Goal: Task Accomplishment & Management: Manage account settings

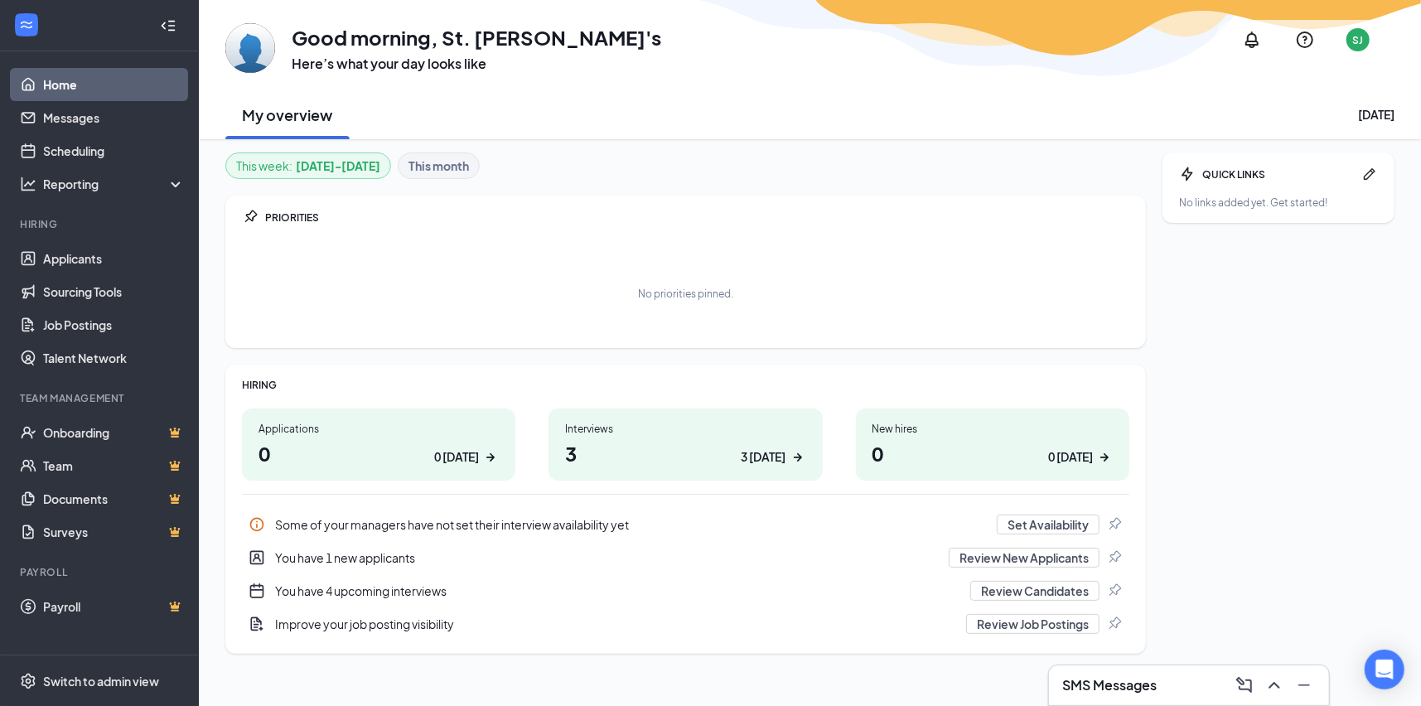
click at [85, 84] on link "Home" at bounding box center [114, 84] width 142 height 33
click at [88, 118] on link "Messages" at bounding box center [114, 117] width 142 height 33
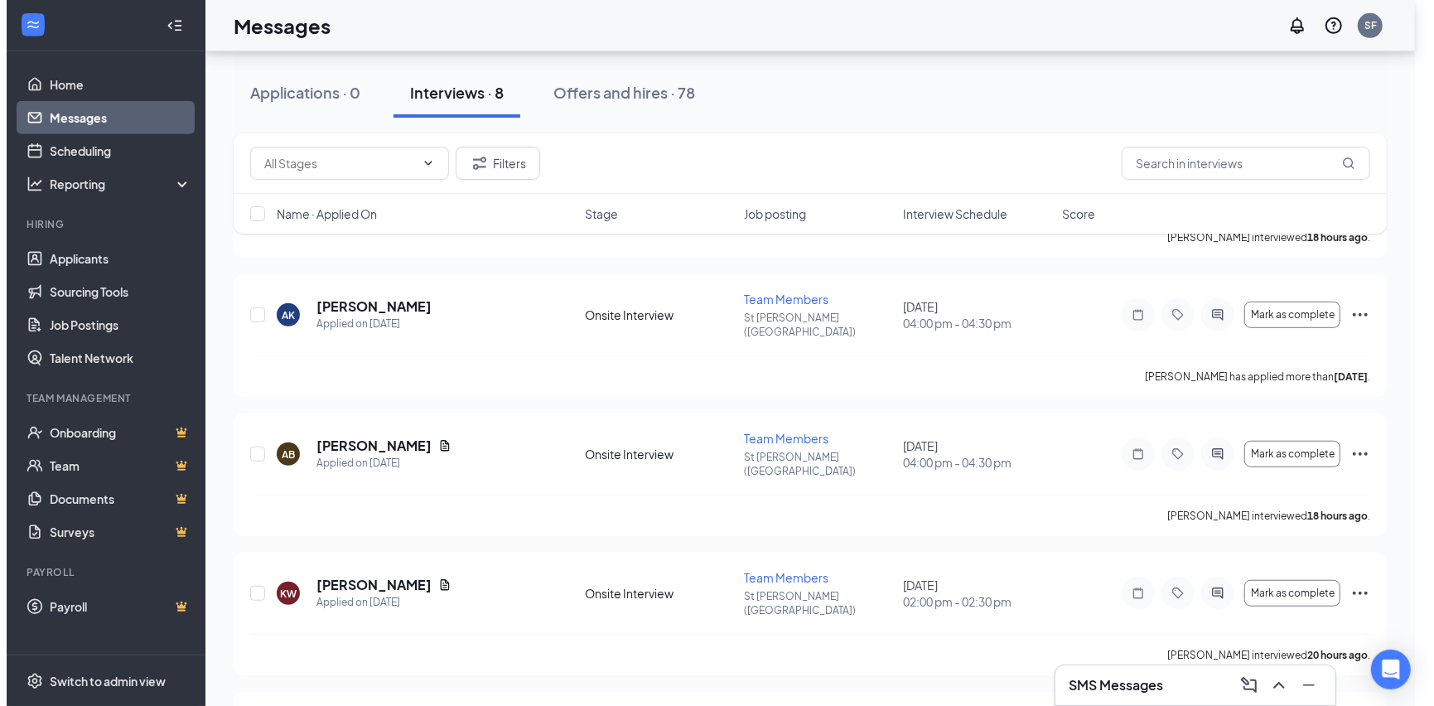
scroll to position [623, 0]
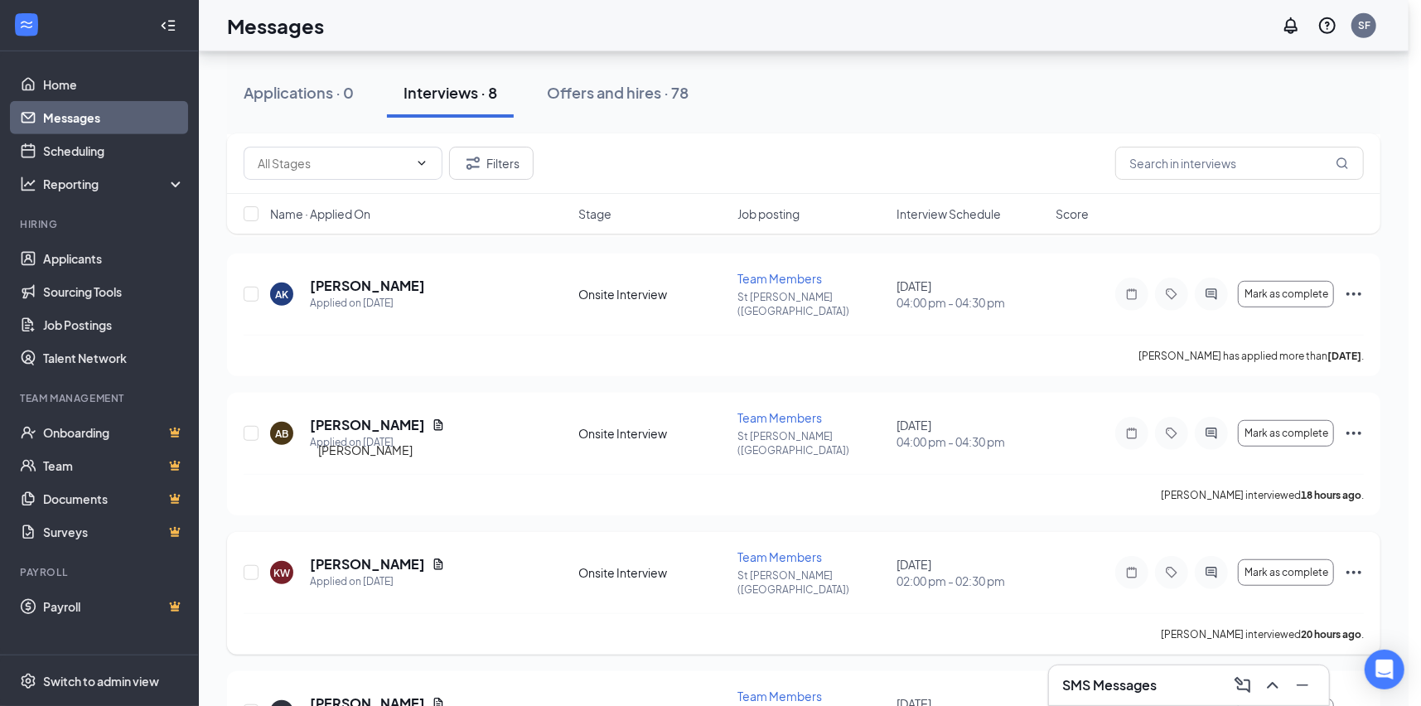
click at [372, 555] on h5 "[PERSON_NAME]" at bounding box center [367, 564] width 115 height 18
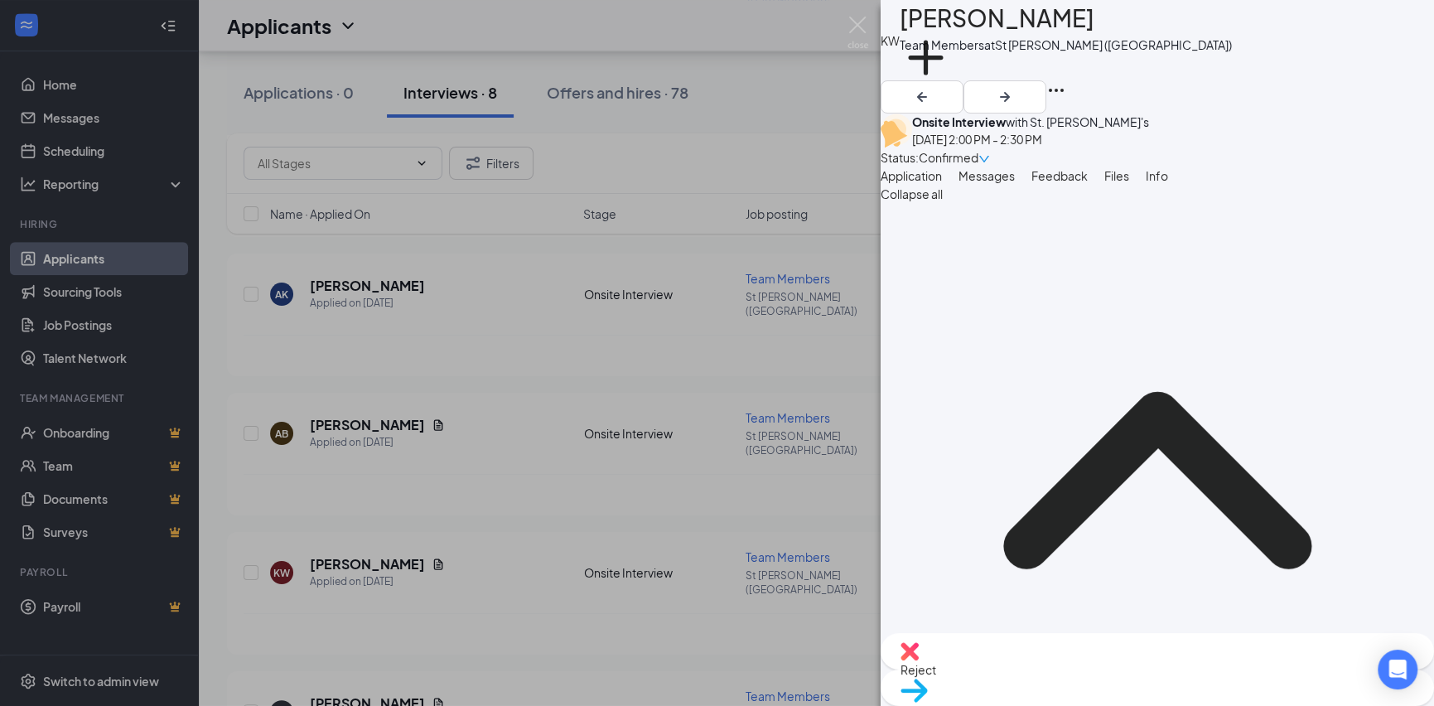
click at [1117, 177] on span "Files" at bounding box center [1116, 175] width 25 height 15
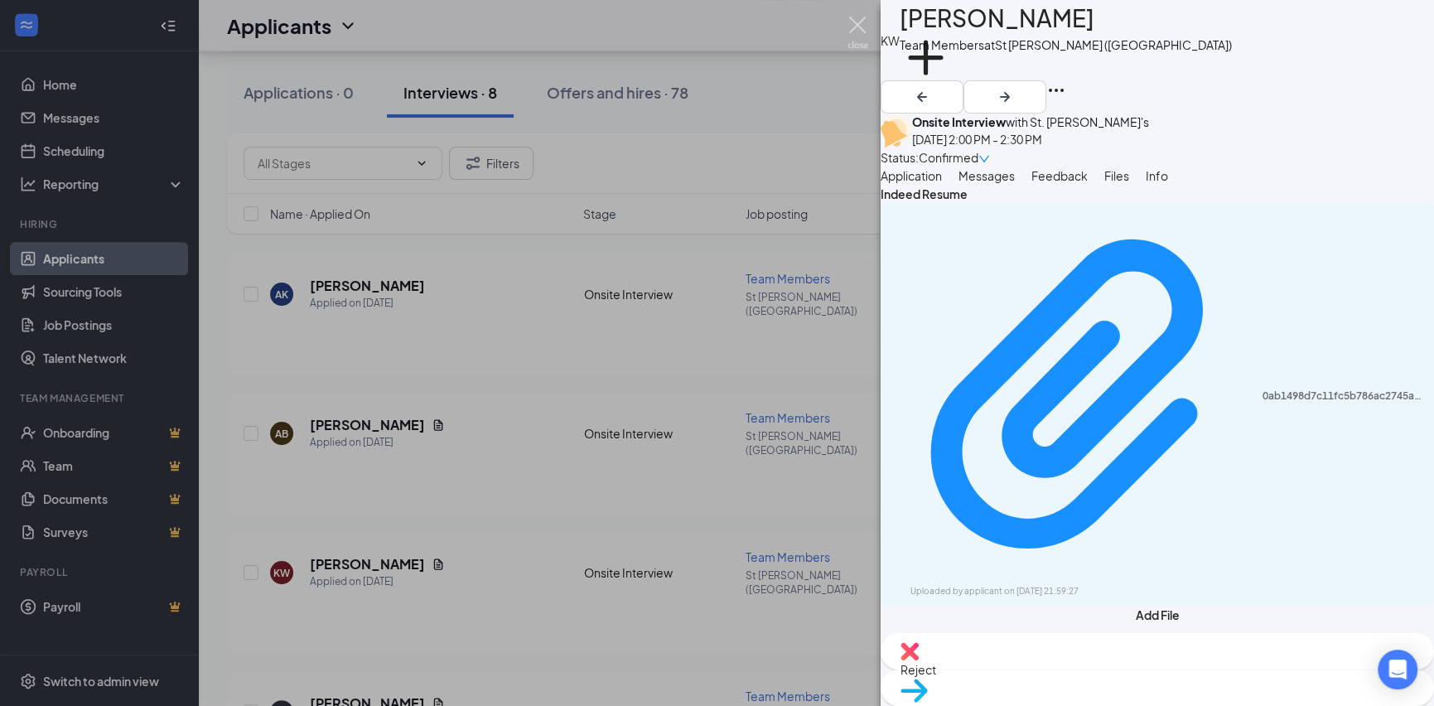
click at [857, 27] on img at bounding box center [857, 33] width 21 height 32
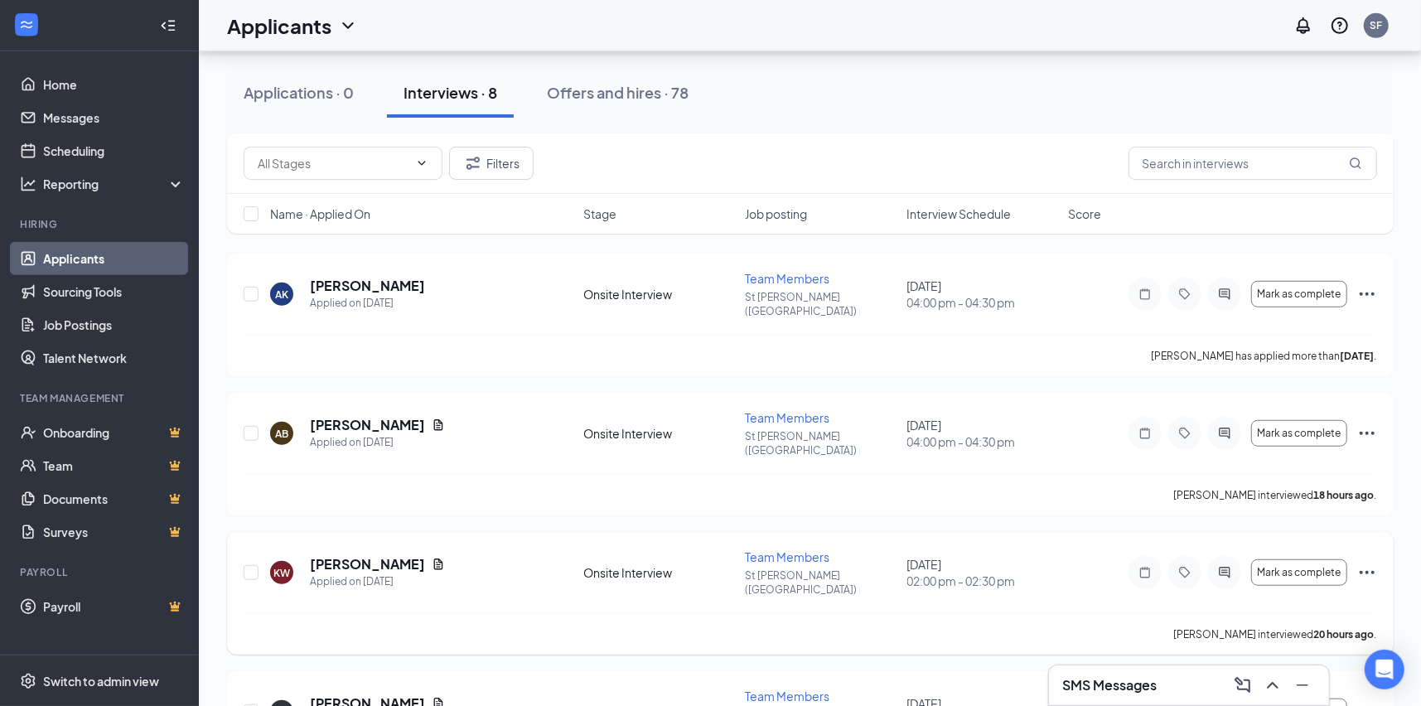
click at [284, 566] on div "KW" at bounding box center [281, 573] width 17 height 14
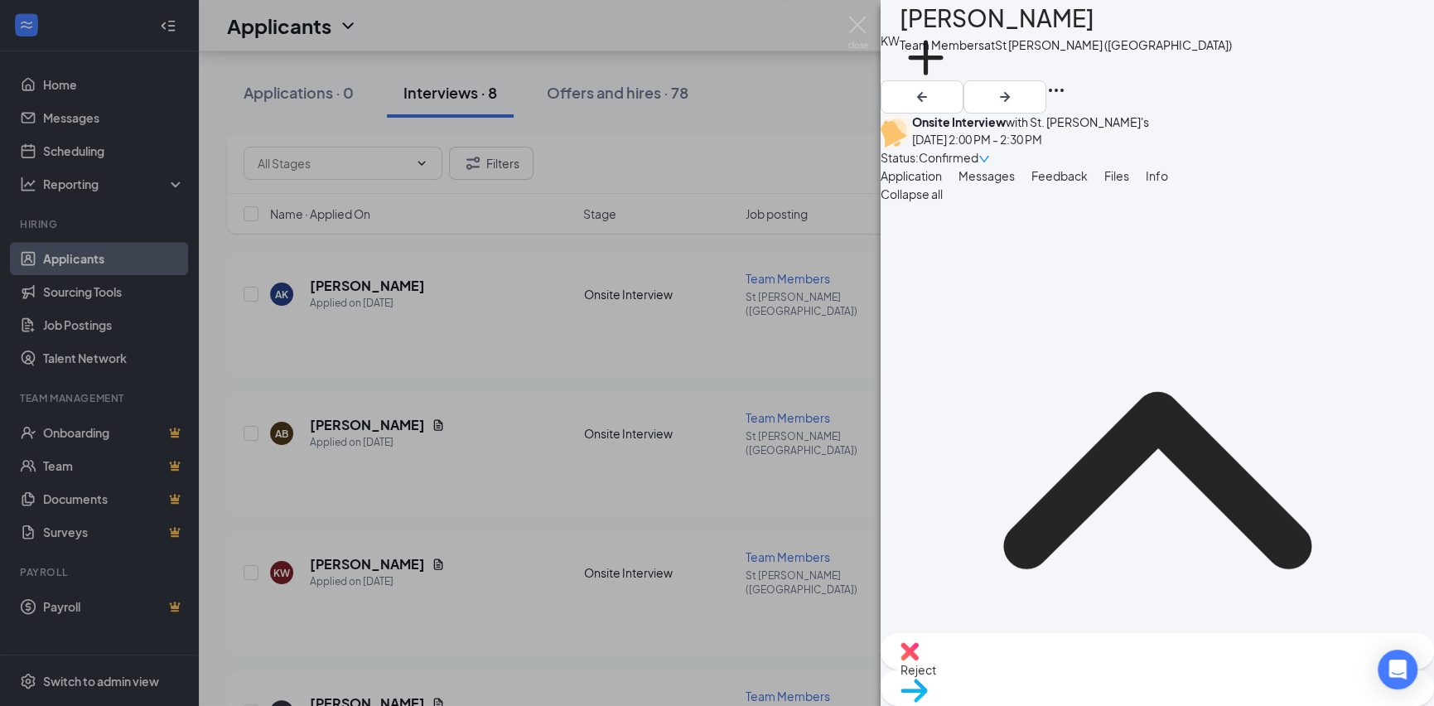
click at [1117, 177] on span "Files" at bounding box center [1116, 175] width 25 height 15
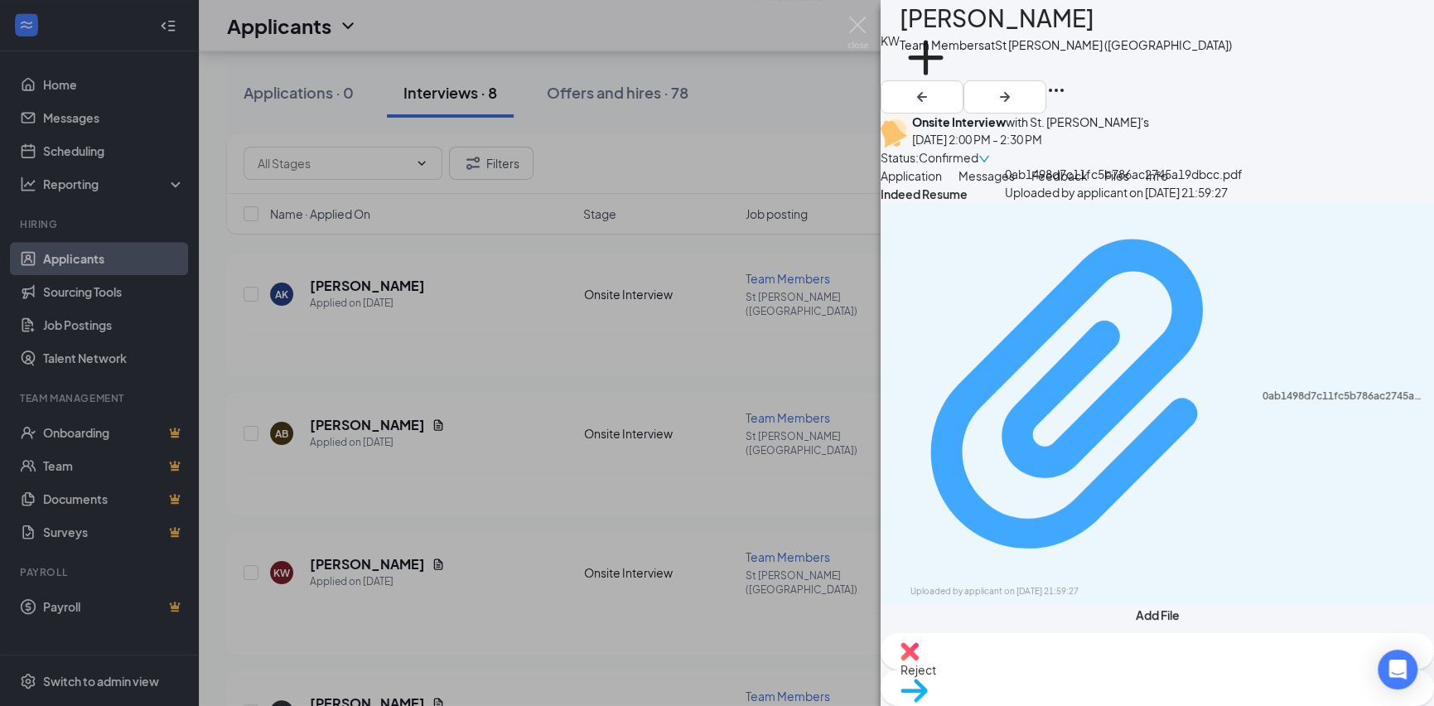
click at [1032, 461] on icon "Paperclip" at bounding box center [1076, 396] width 372 height 372
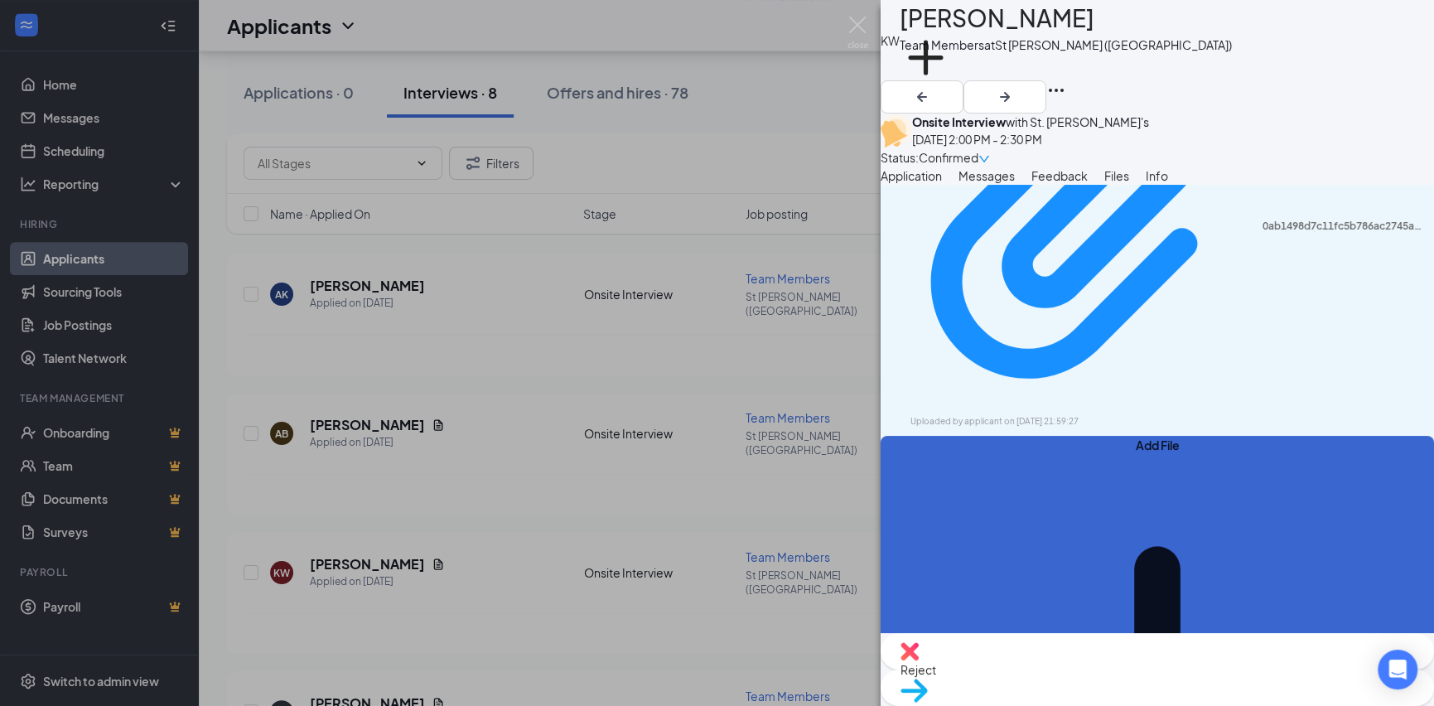
scroll to position [248, 0]
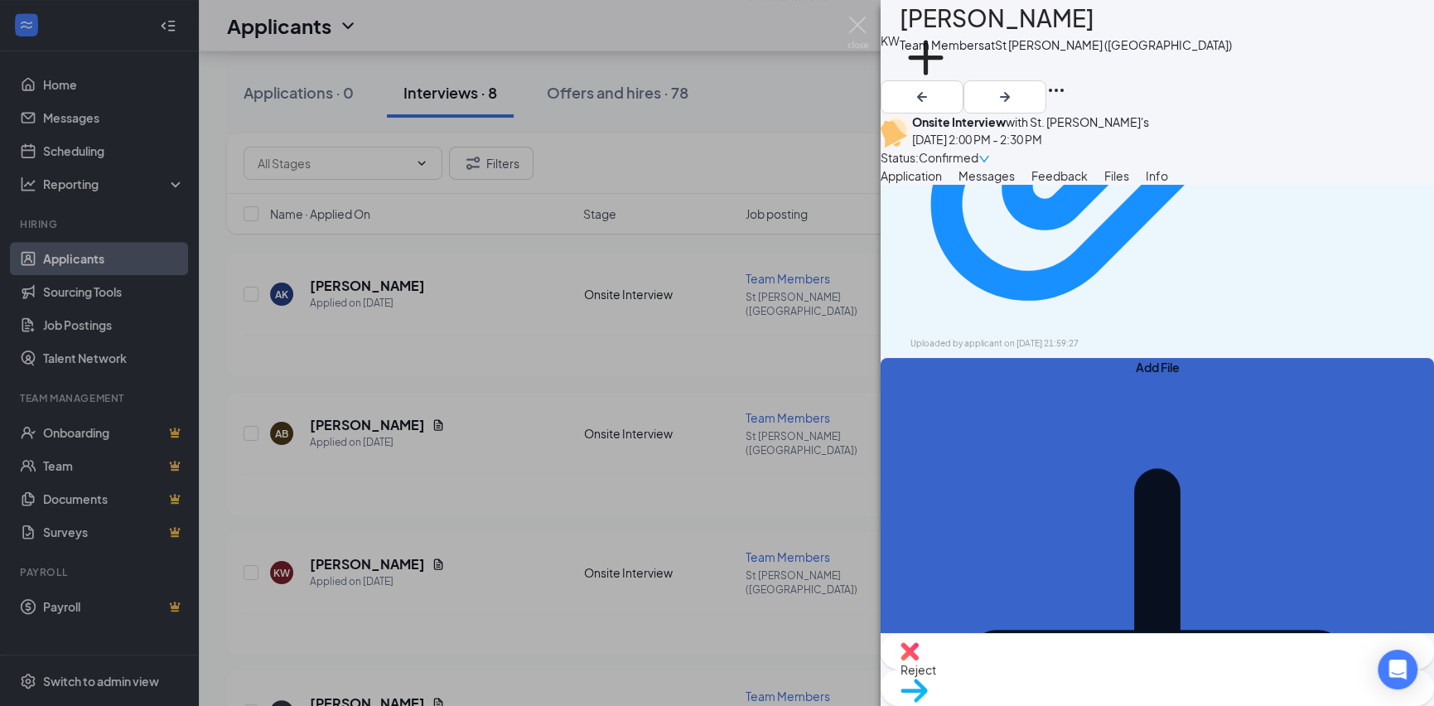
click at [1014, 471] on icon "Plus" at bounding box center [1157, 652] width 553 height 553
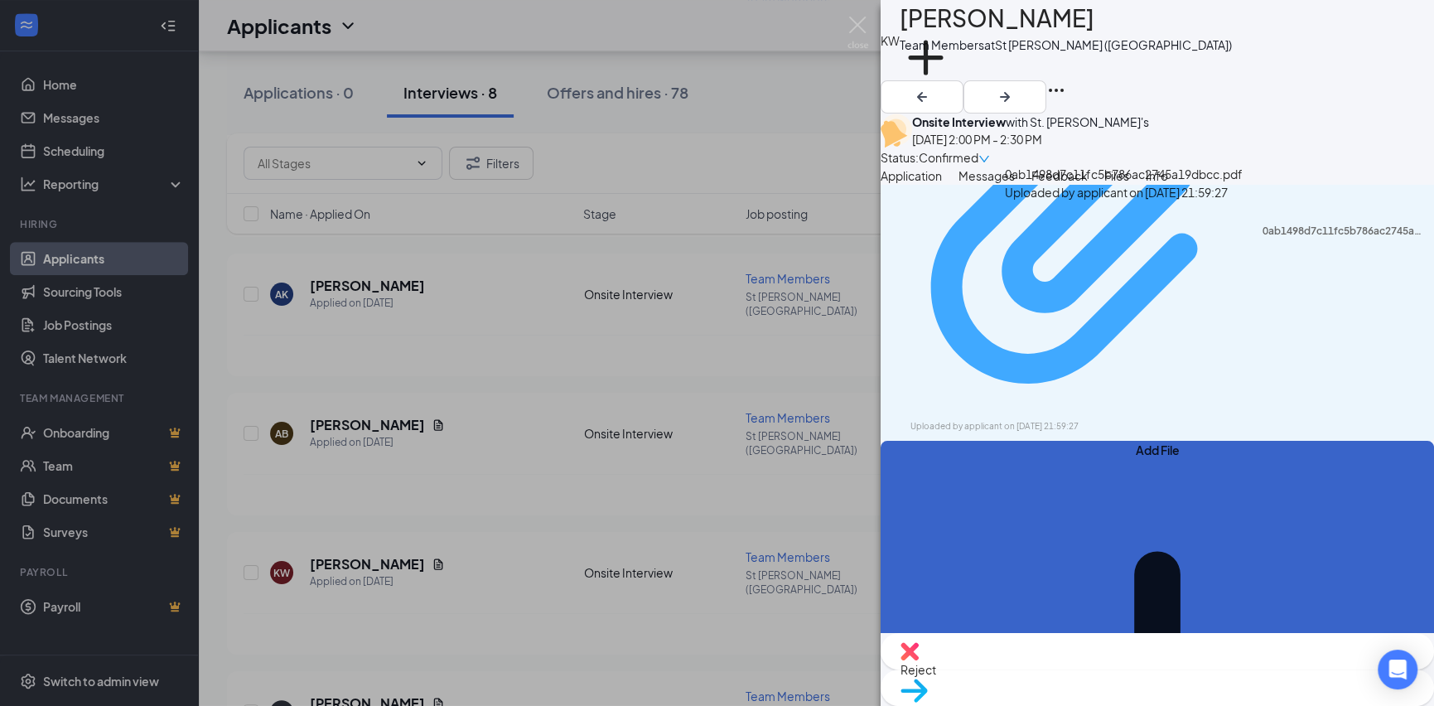
scroll to position [166, 0]
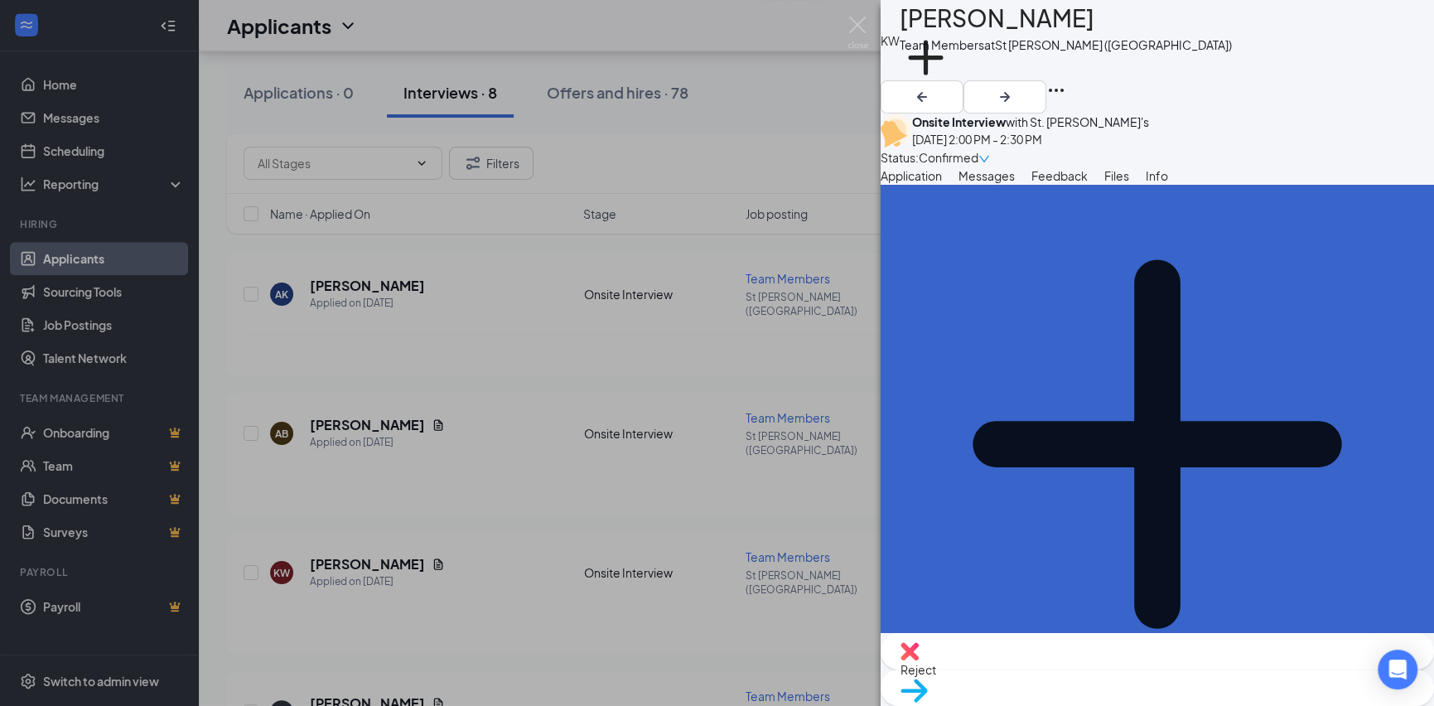
scroll to position [495, 0]
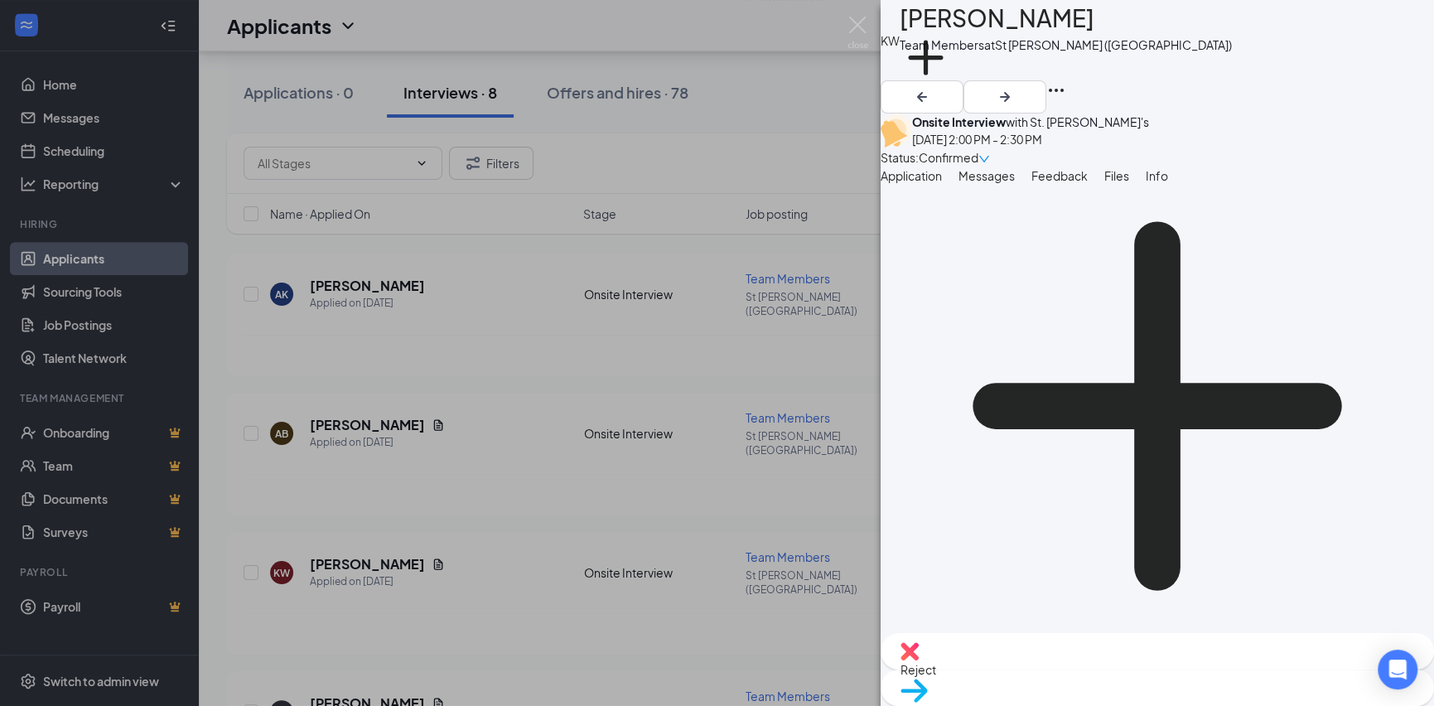
click at [1110, 177] on span "Files" at bounding box center [1116, 175] width 25 height 15
click at [1039, 174] on span "Feedback" at bounding box center [1059, 175] width 56 height 15
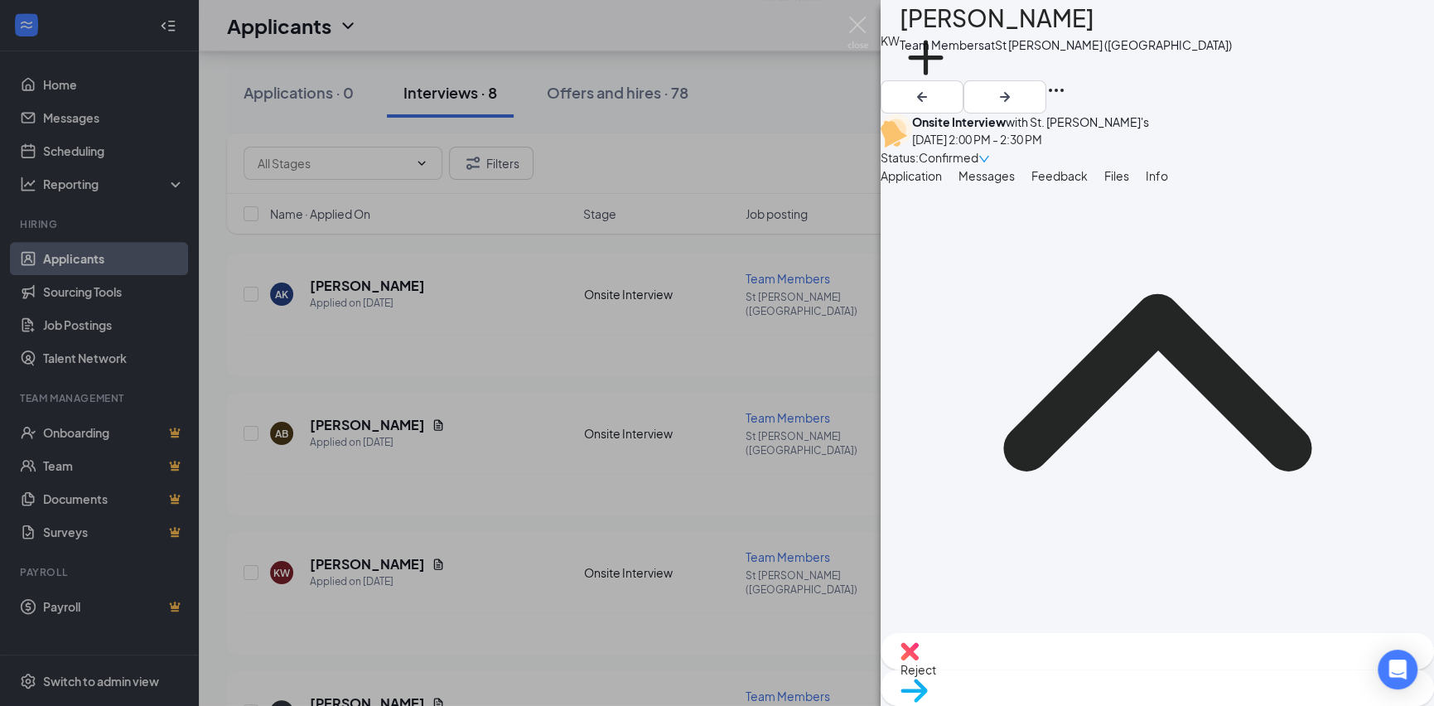
scroll to position [318, 0]
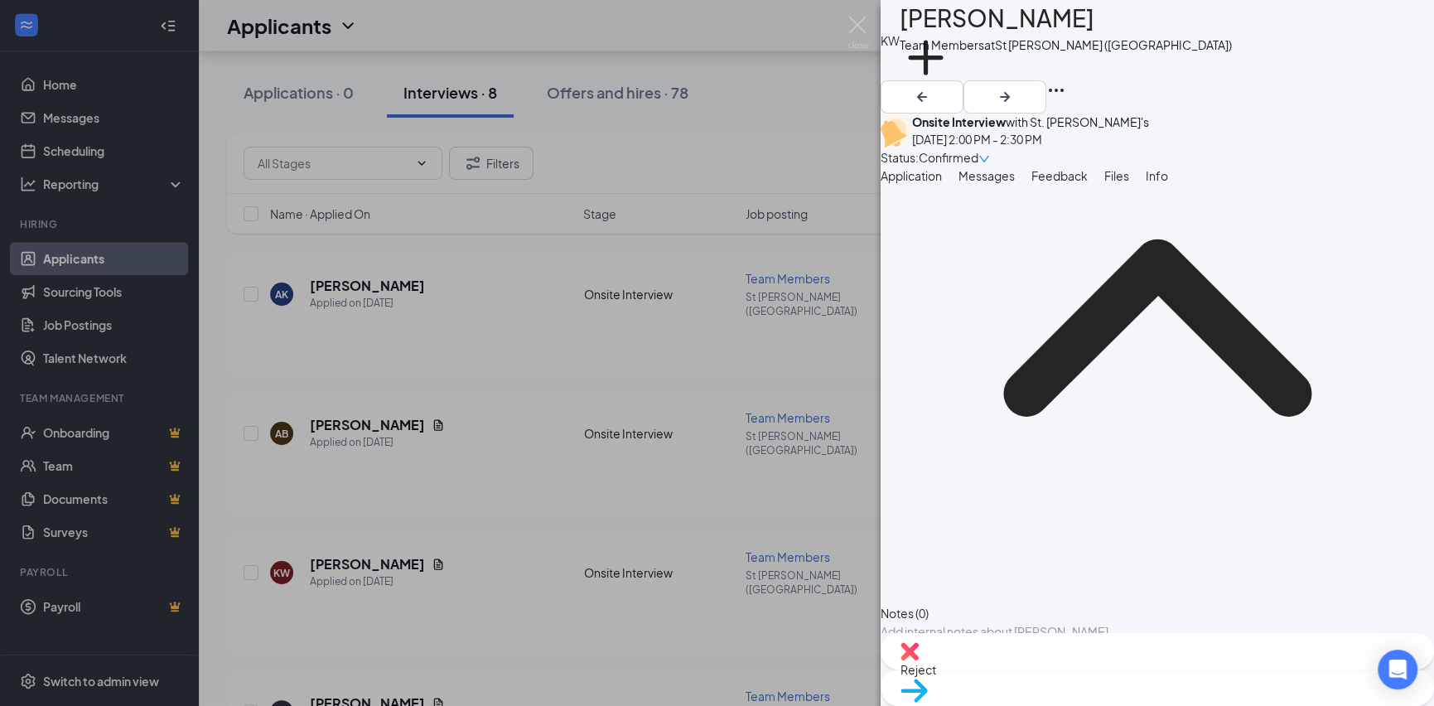
click at [918, 641] on button "Add note" at bounding box center [906, 650] width 51 height 18
click at [963, 604] on div "Notes (0)" at bounding box center [1157, 613] width 553 height 18
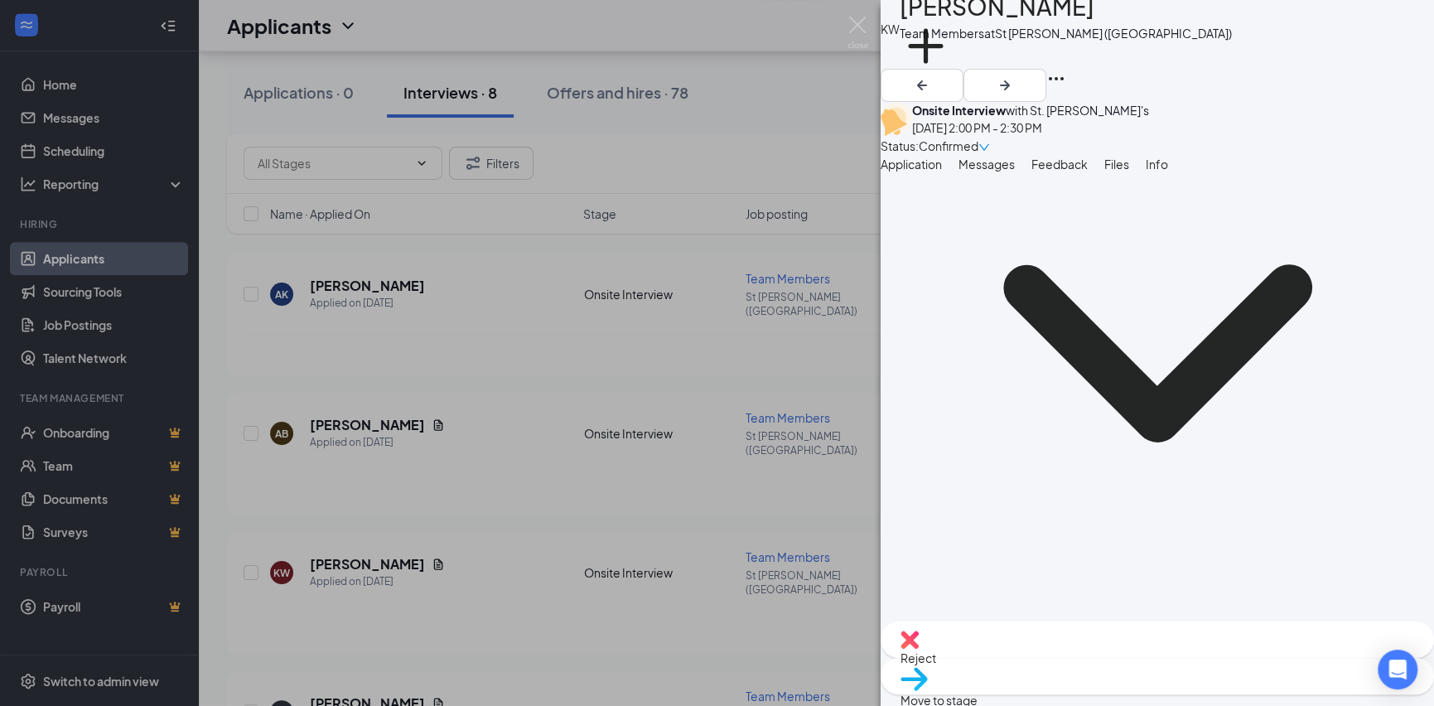
scroll to position [15, 0]
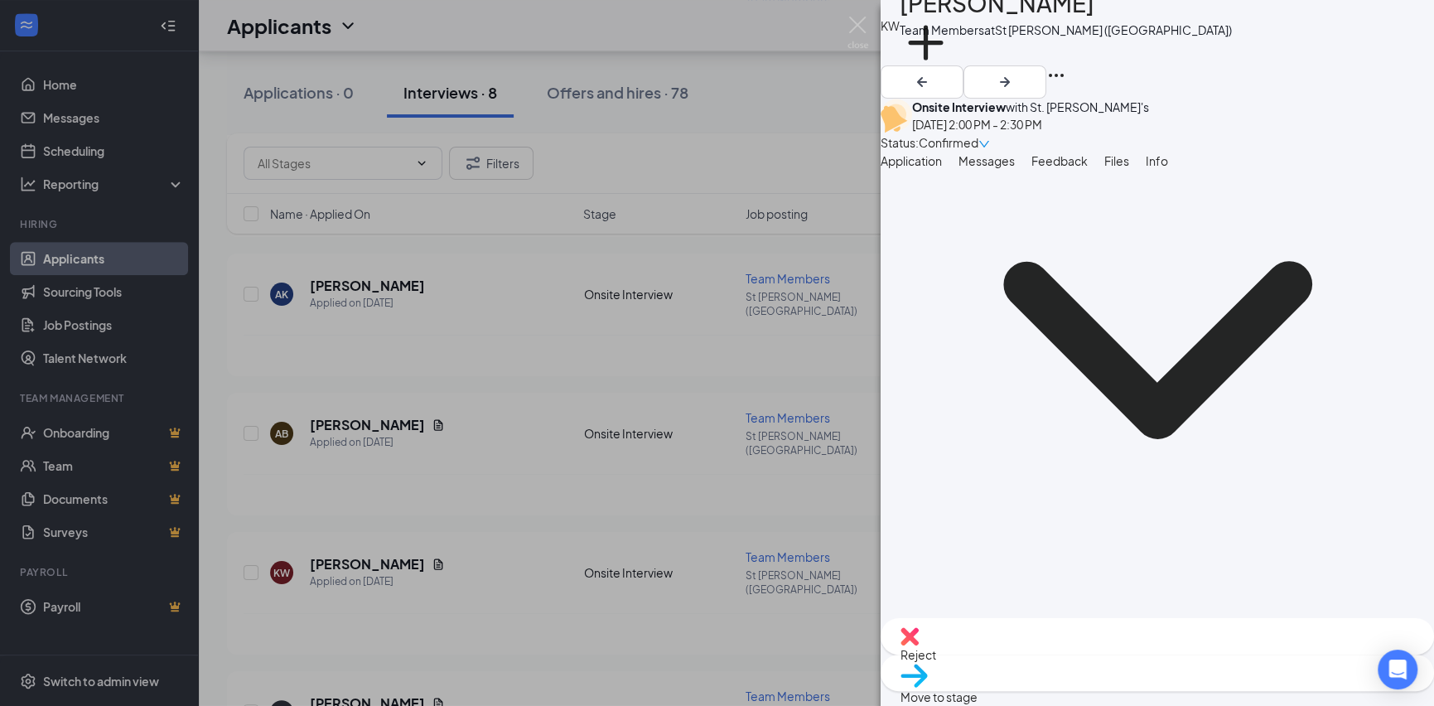
click at [1086, 551] on icon "ChevronDown" at bounding box center [1157, 349] width 553 height 553
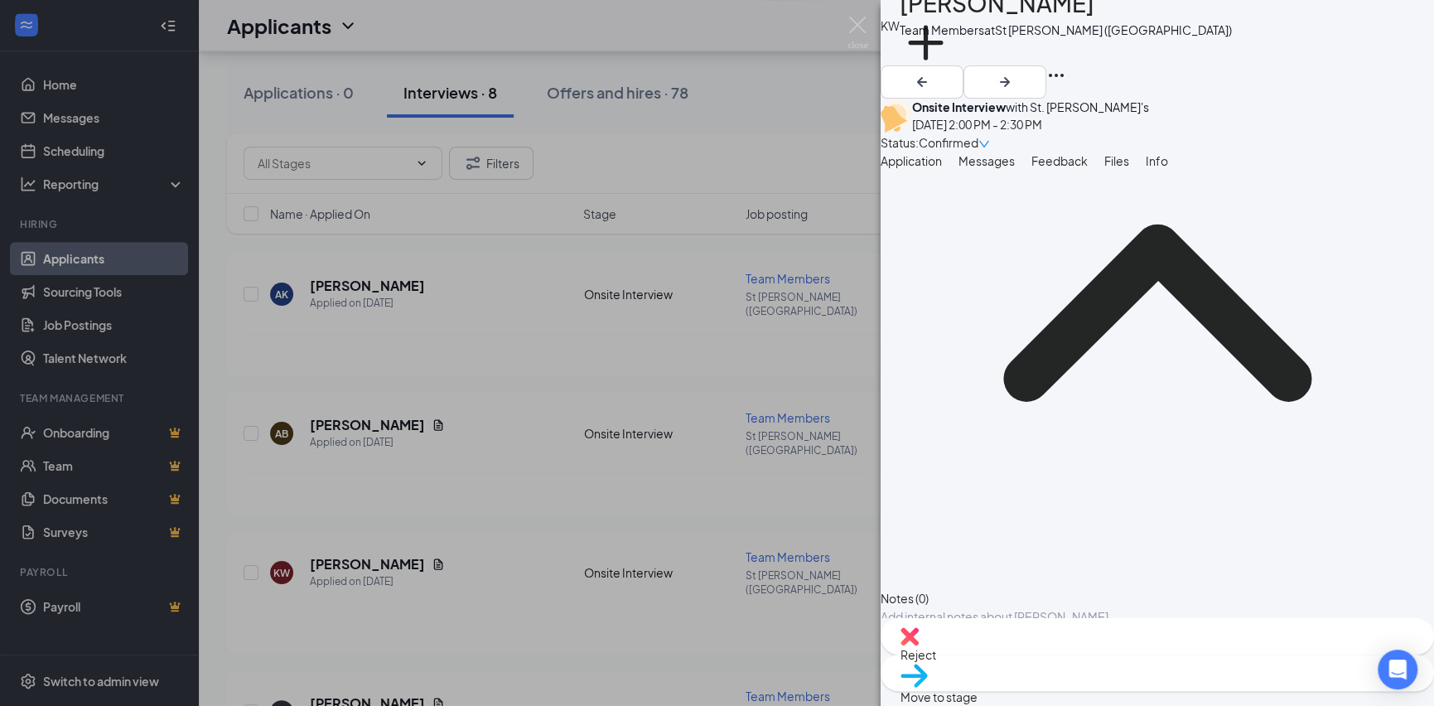
scroll to position [318, 0]
click at [927, 626] on button "Add note" at bounding box center [906, 635] width 51 height 18
click at [945, 607] on div "Add internal notes about [PERSON_NAME] Add note" at bounding box center [1157, 625] width 553 height 37
click at [857, 17] on img at bounding box center [857, 33] width 21 height 32
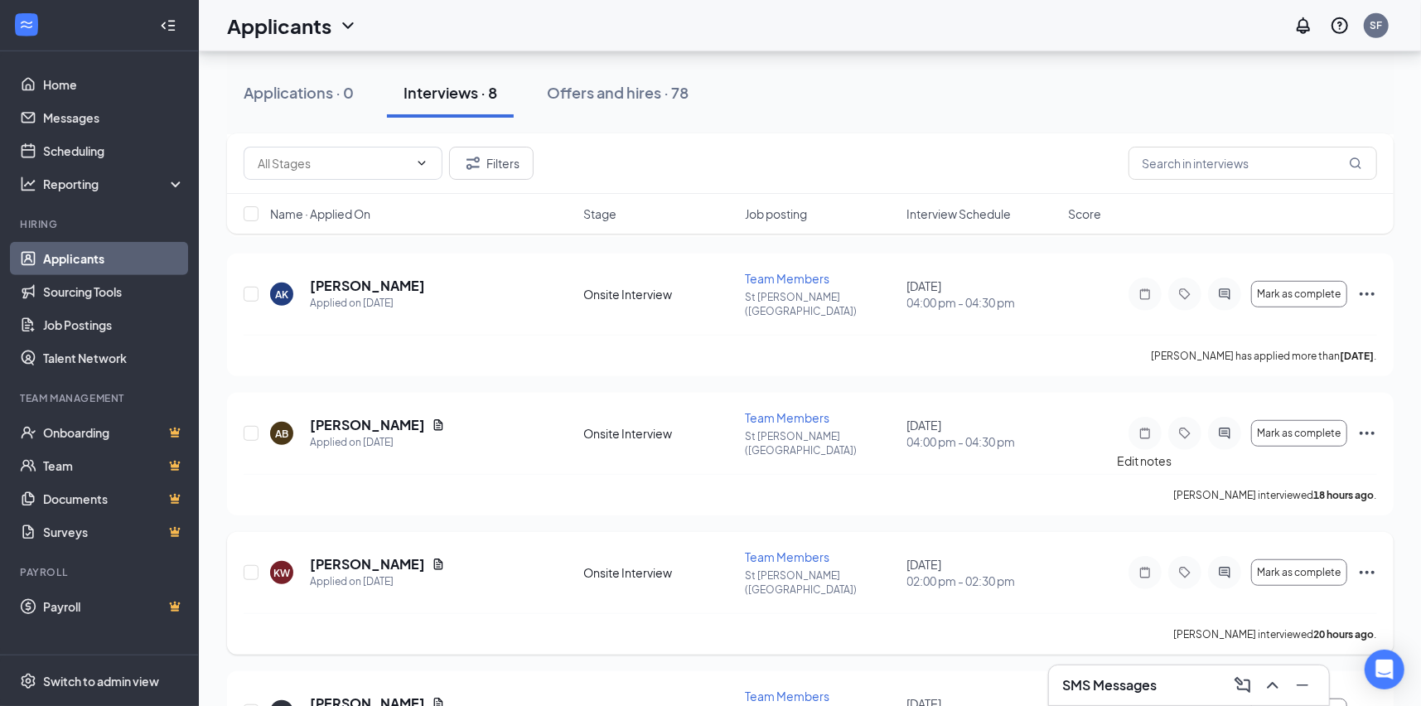
click at [1143, 567] on icon "Note" at bounding box center [1145, 572] width 10 height 11
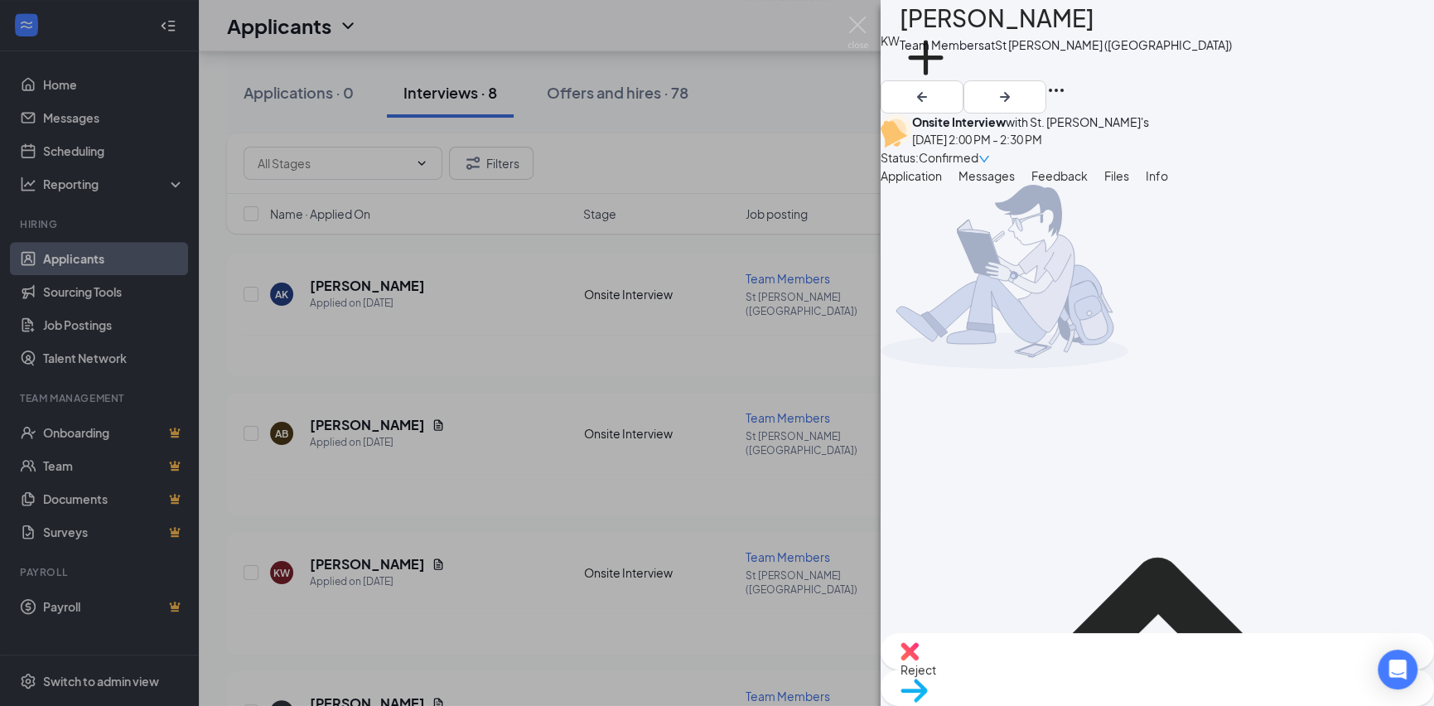
click at [1118, 177] on span "Files" at bounding box center [1116, 175] width 25 height 15
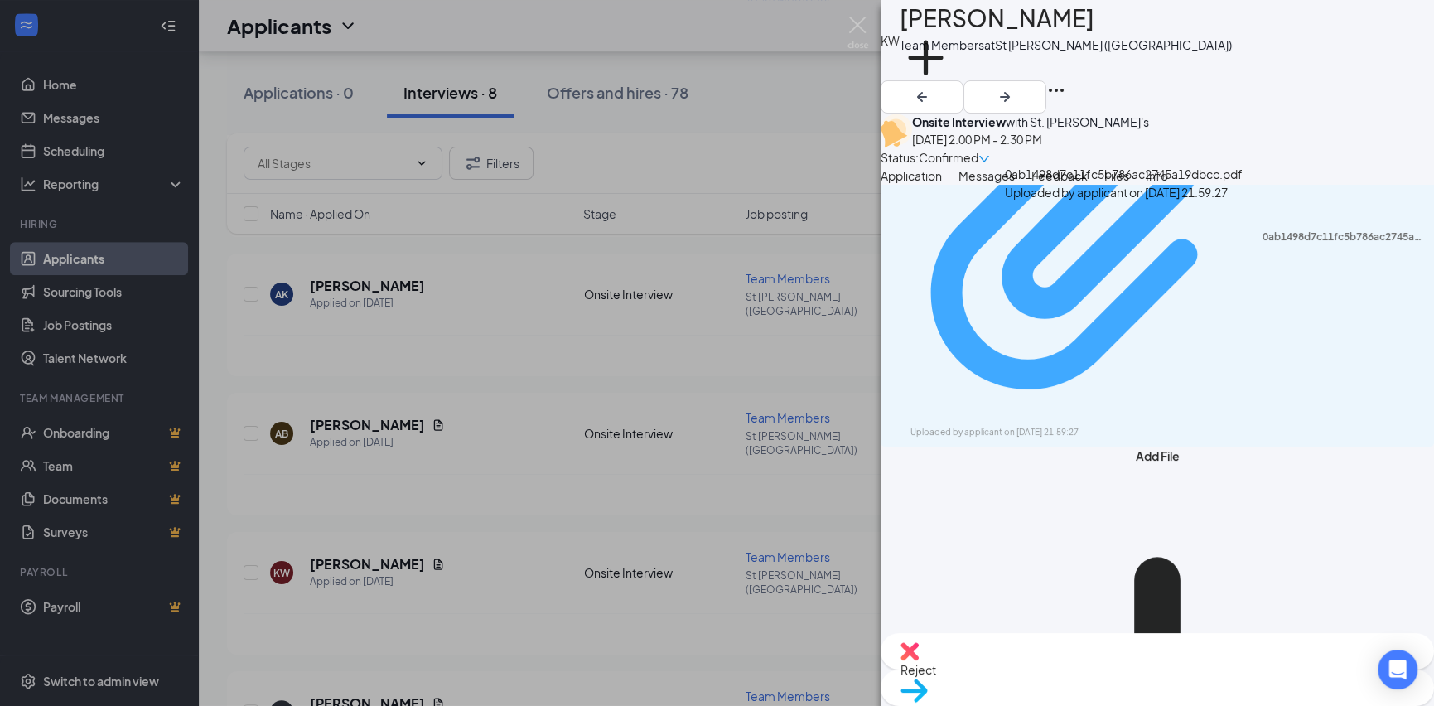
scroll to position [166, 0]
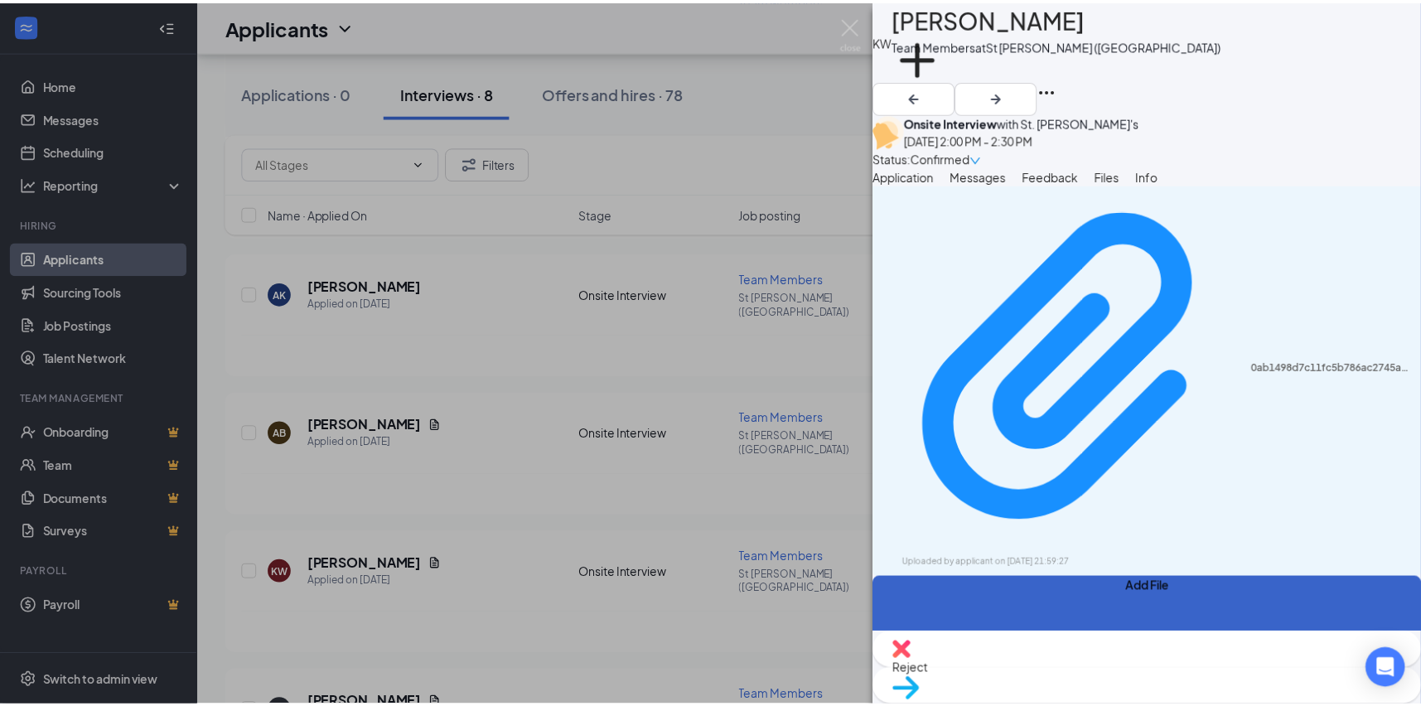
scroll to position [0, 0]
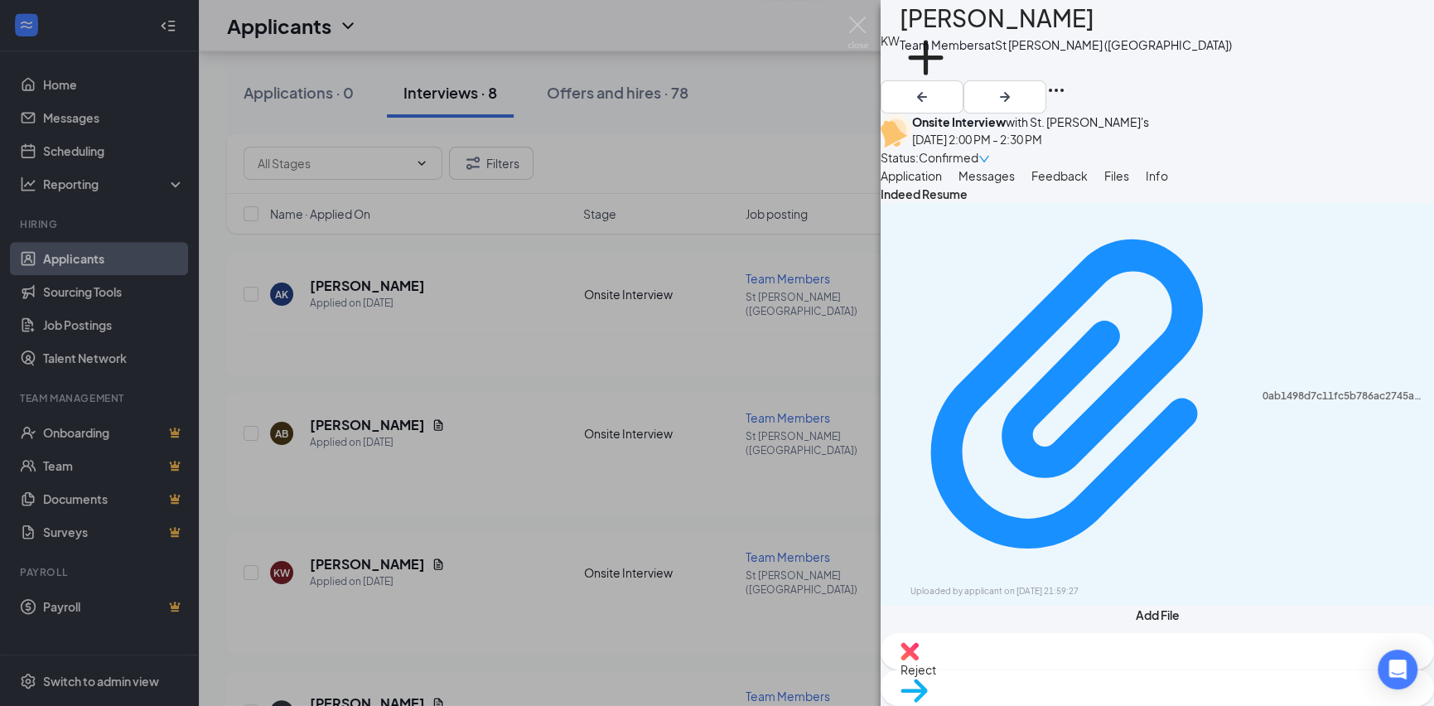
click at [927, 691] on img at bounding box center [913, 690] width 27 height 24
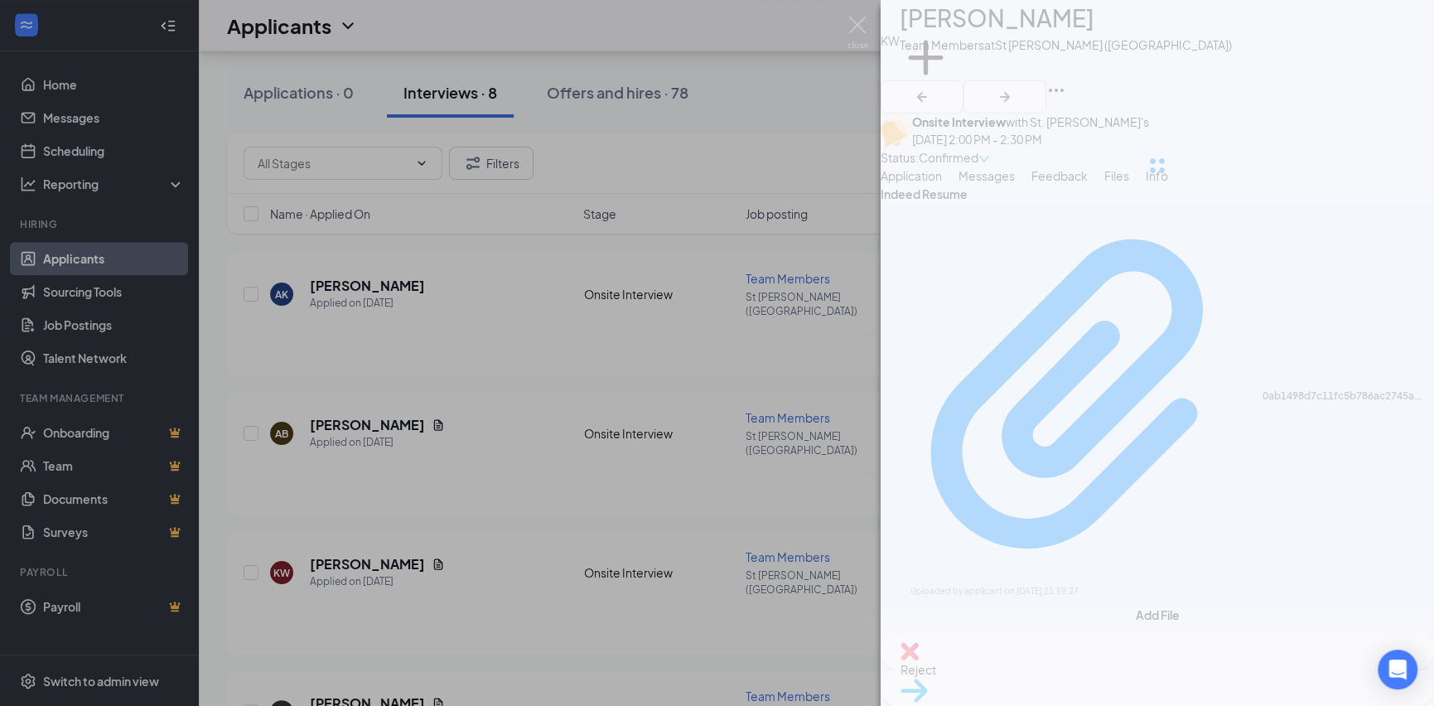
type input "Hiring Complete (final stage)"
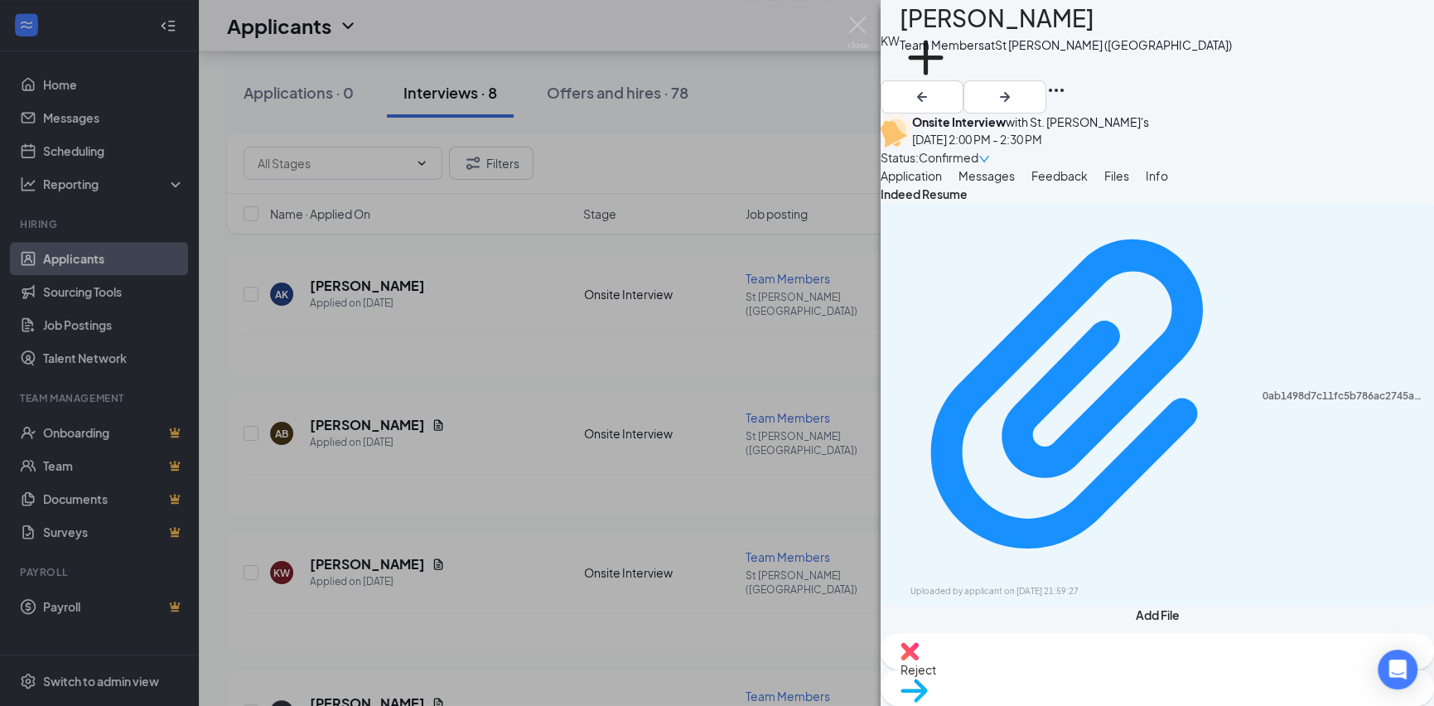
click at [845, 20] on div "KW Kaydence [PERSON_NAME] Team Members at [GEOGRAPHIC_DATA][PERSON_NAME] ([GEOG…" at bounding box center [717, 353] width 1434 height 706
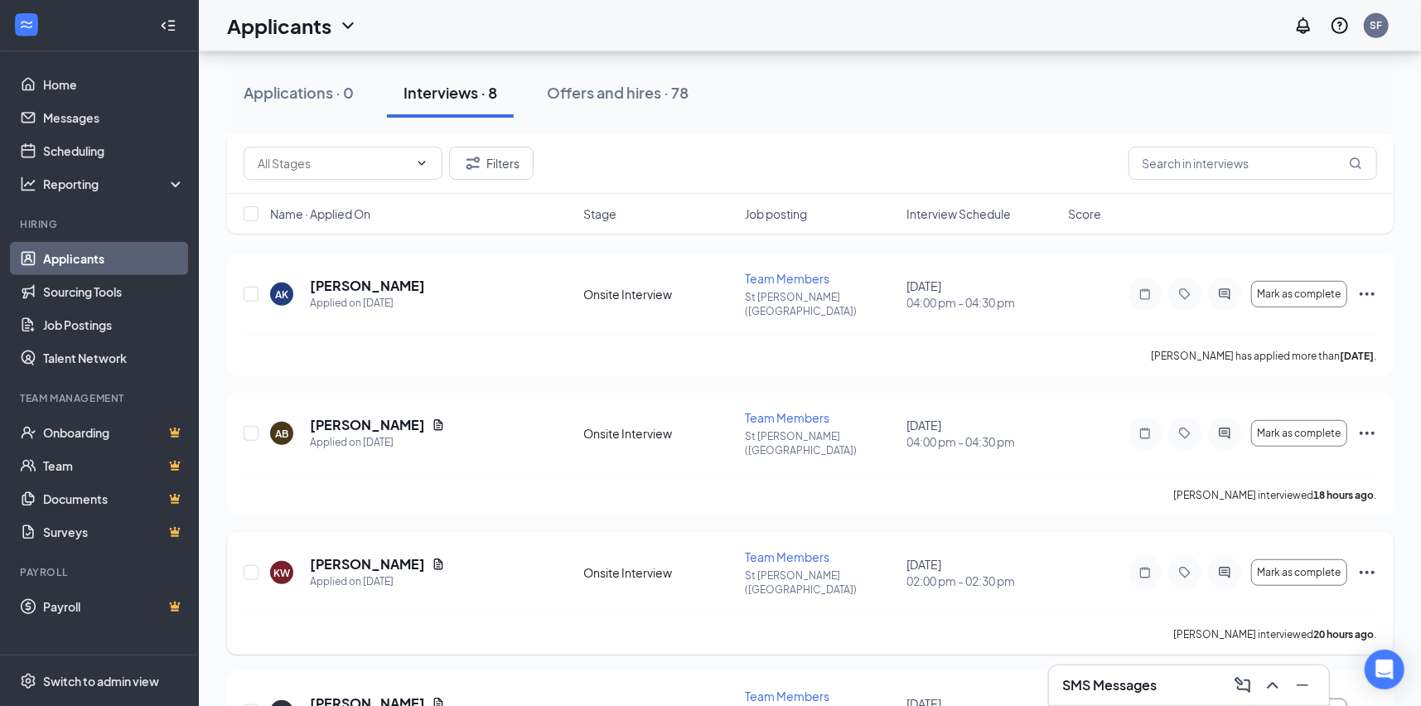
click at [1367, 571] on icon "Ellipses" at bounding box center [1366, 572] width 15 height 3
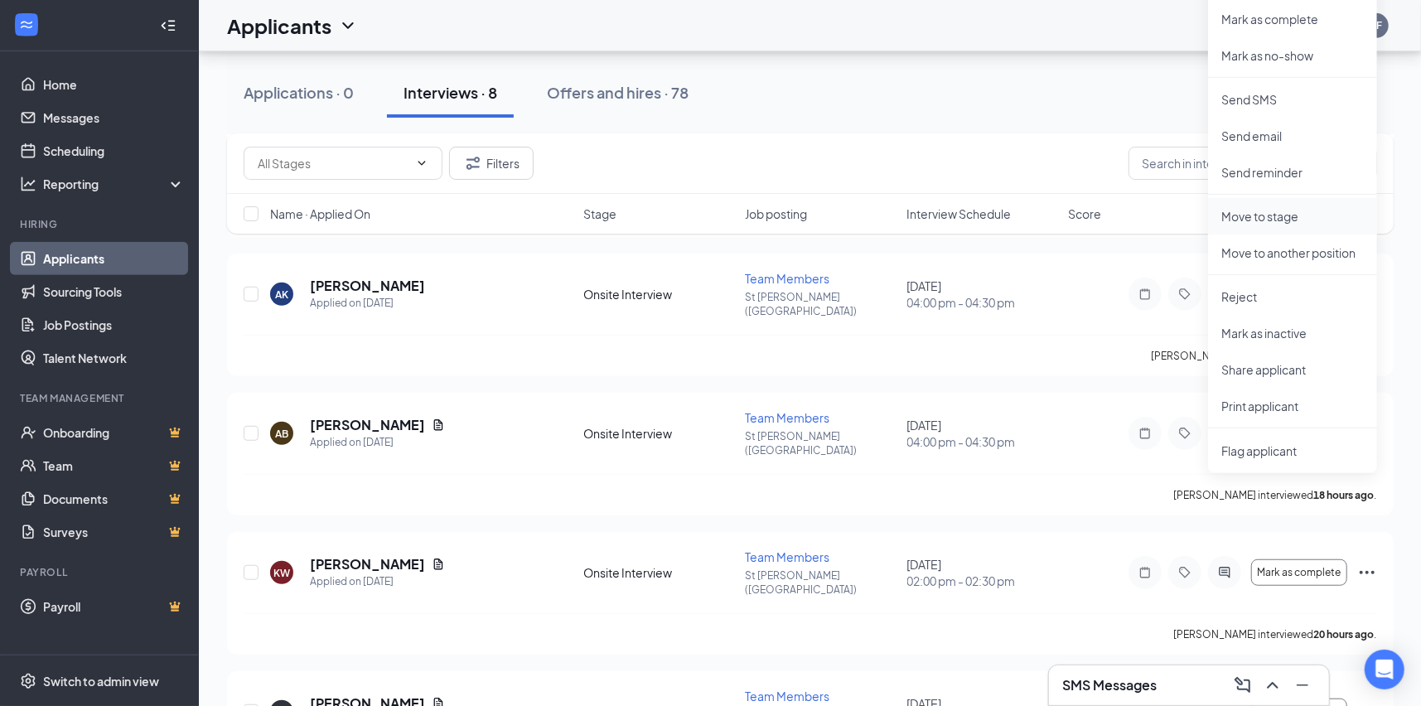
click at [1275, 221] on p "Move to stage" at bounding box center [1292, 216] width 142 height 17
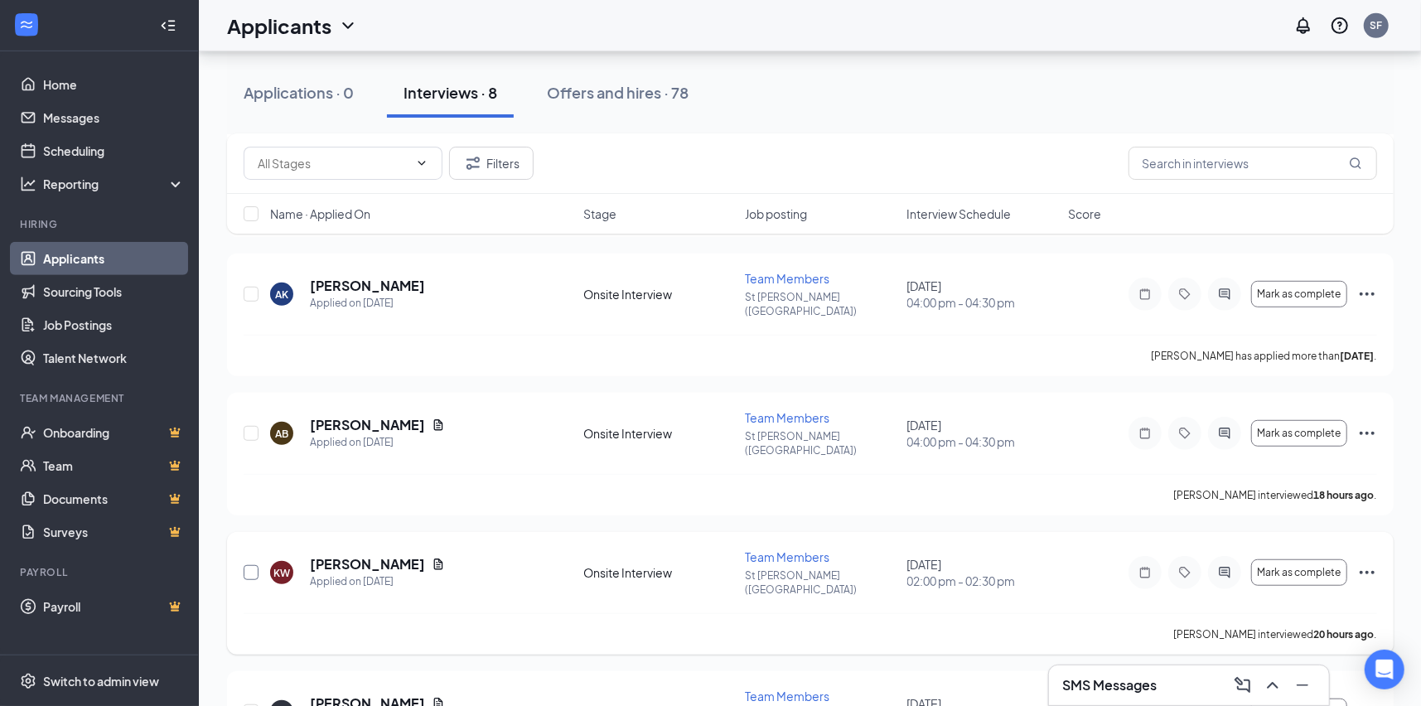
click at [250, 565] on input "checkbox" at bounding box center [251, 572] width 15 height 15
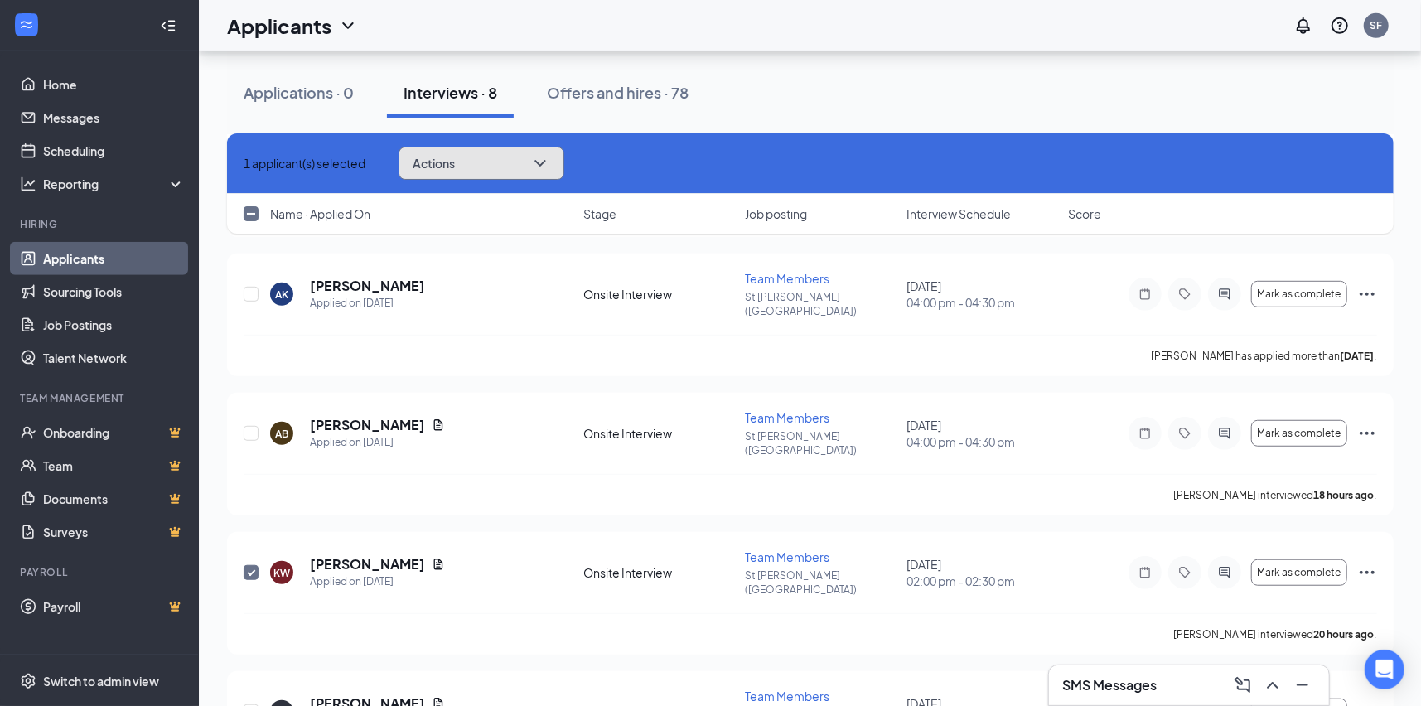
click at [543, 161] on icon "ChevronDown" at bounding box center [540, 163] width 20 height 20
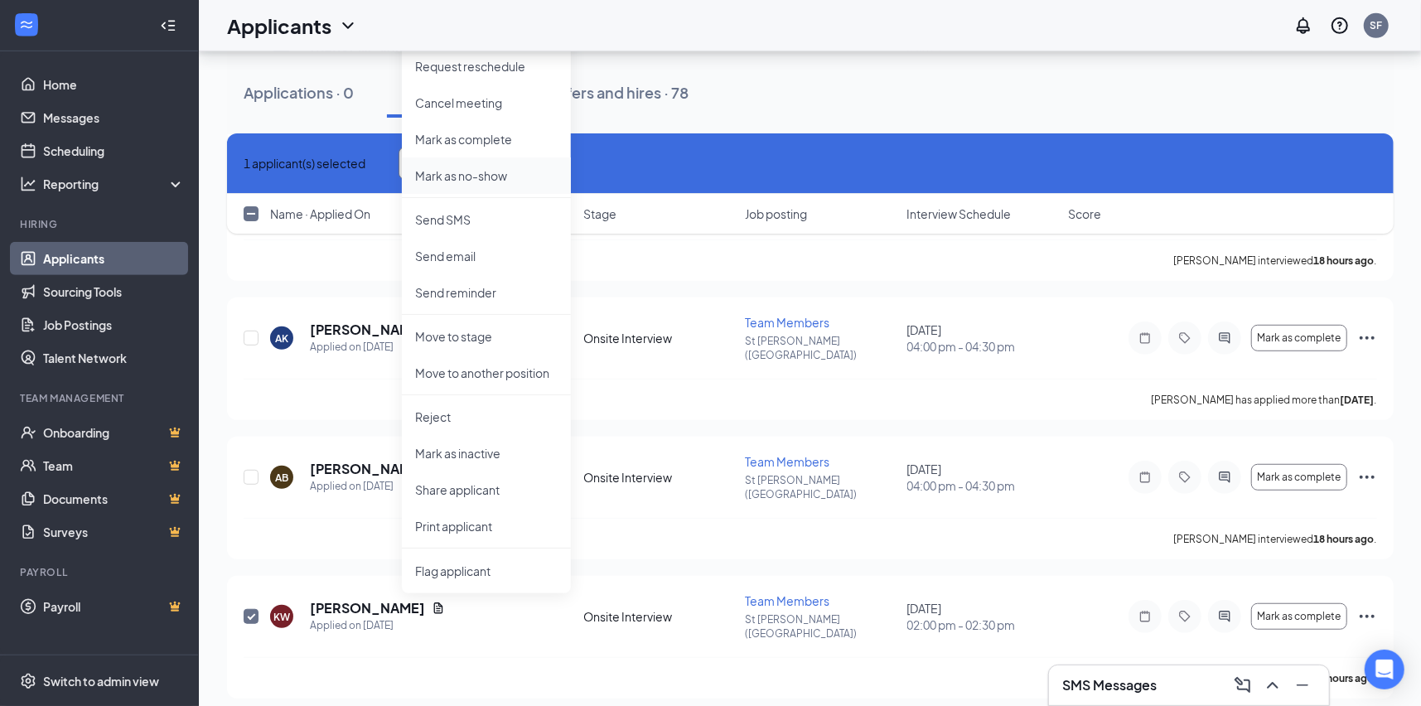
scroll to position [540, 0]
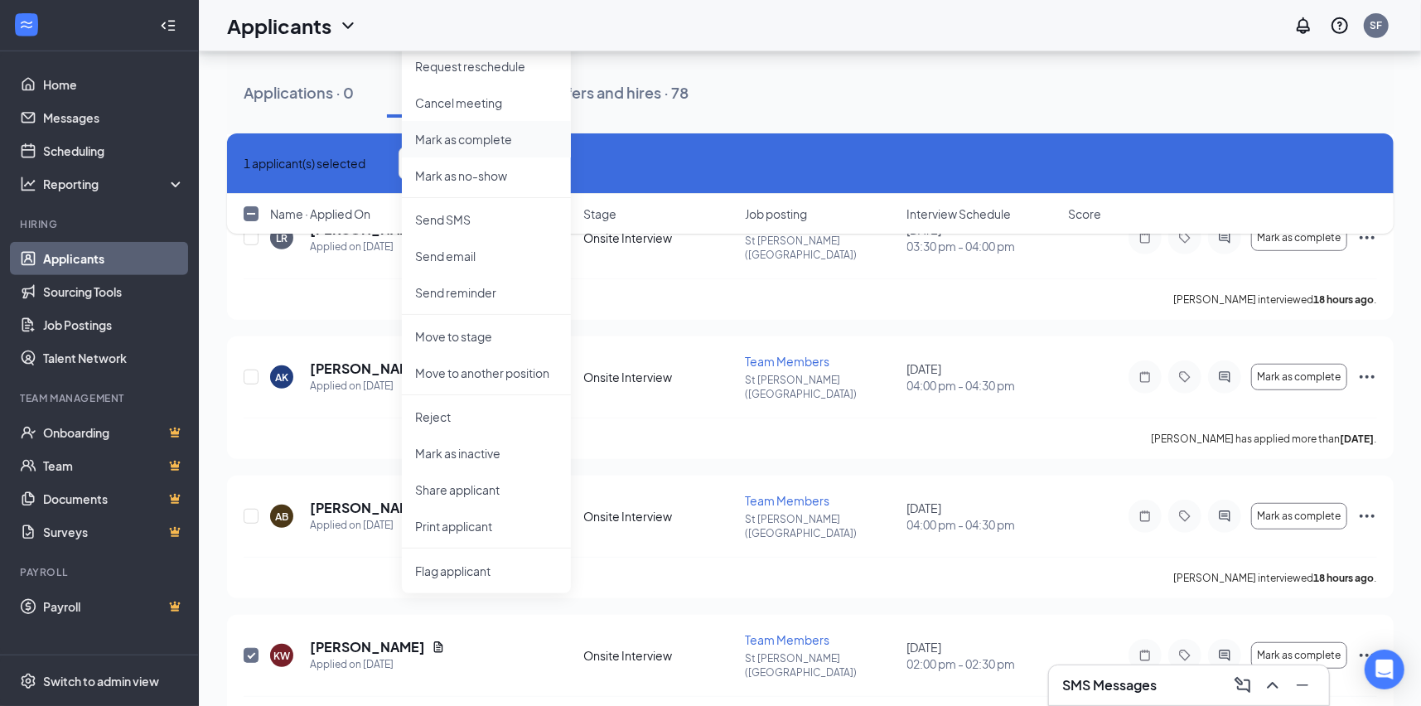
click at [495, 140] on p "Mark as complete" at bounding box center [486, 139] width 142 height 17
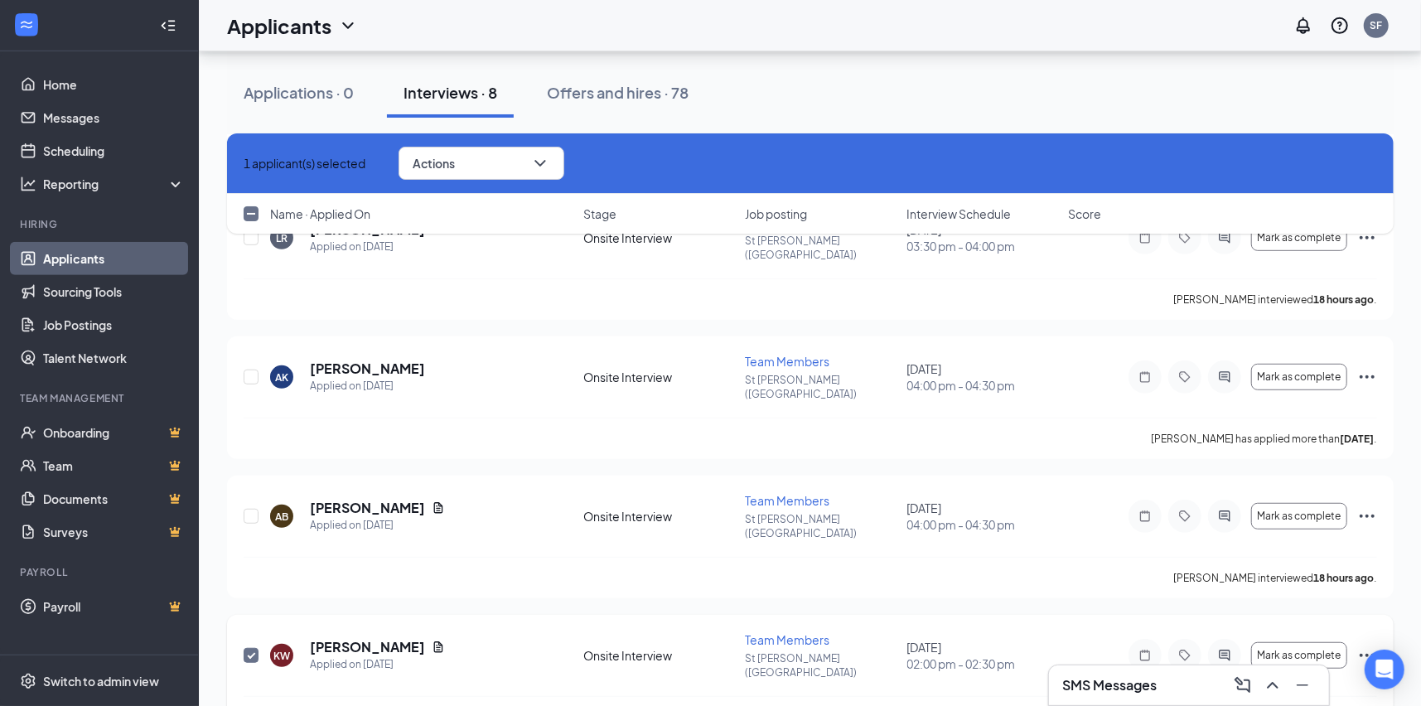
click at [1363, 645] on icon "Ellipses" at bounding box center [1367, 655] width 20 height 20
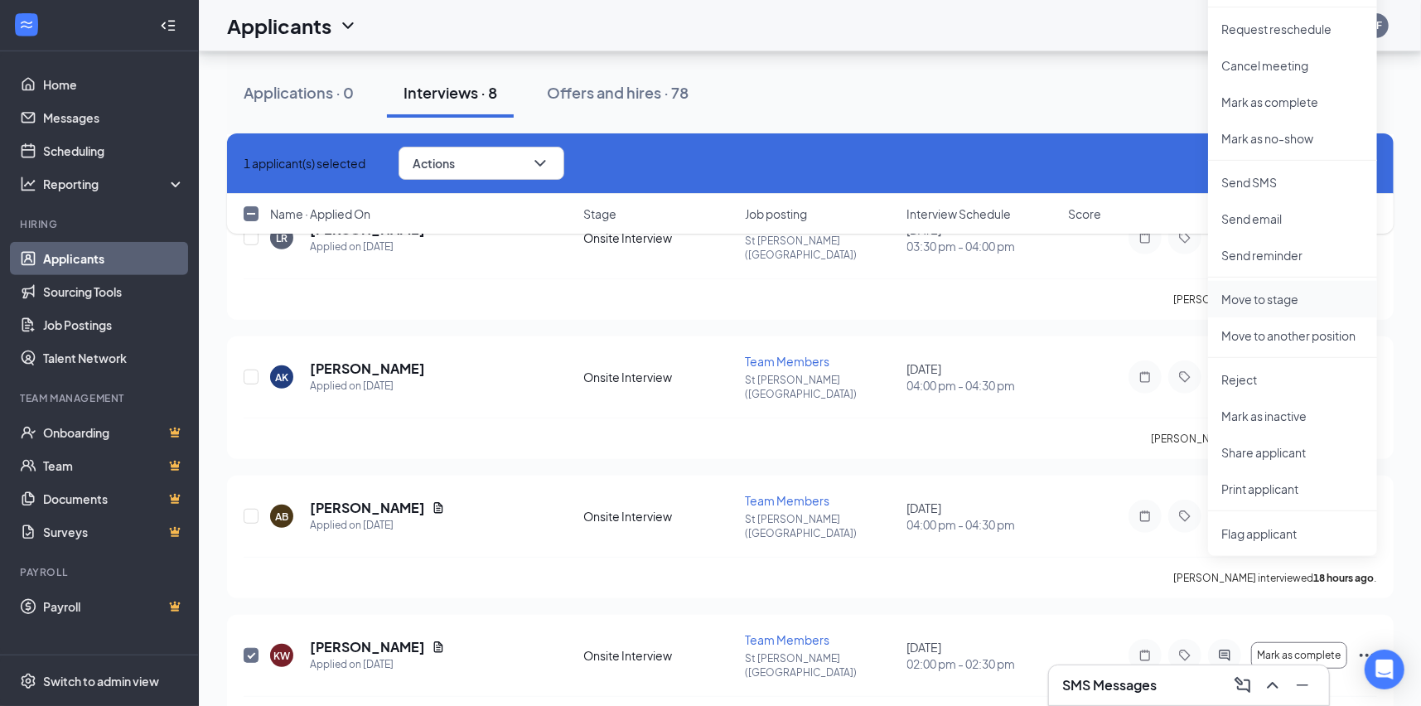
click at [1267, 302] on p "Move to stage" at bounding box center [1292, 299] width 142 height 17
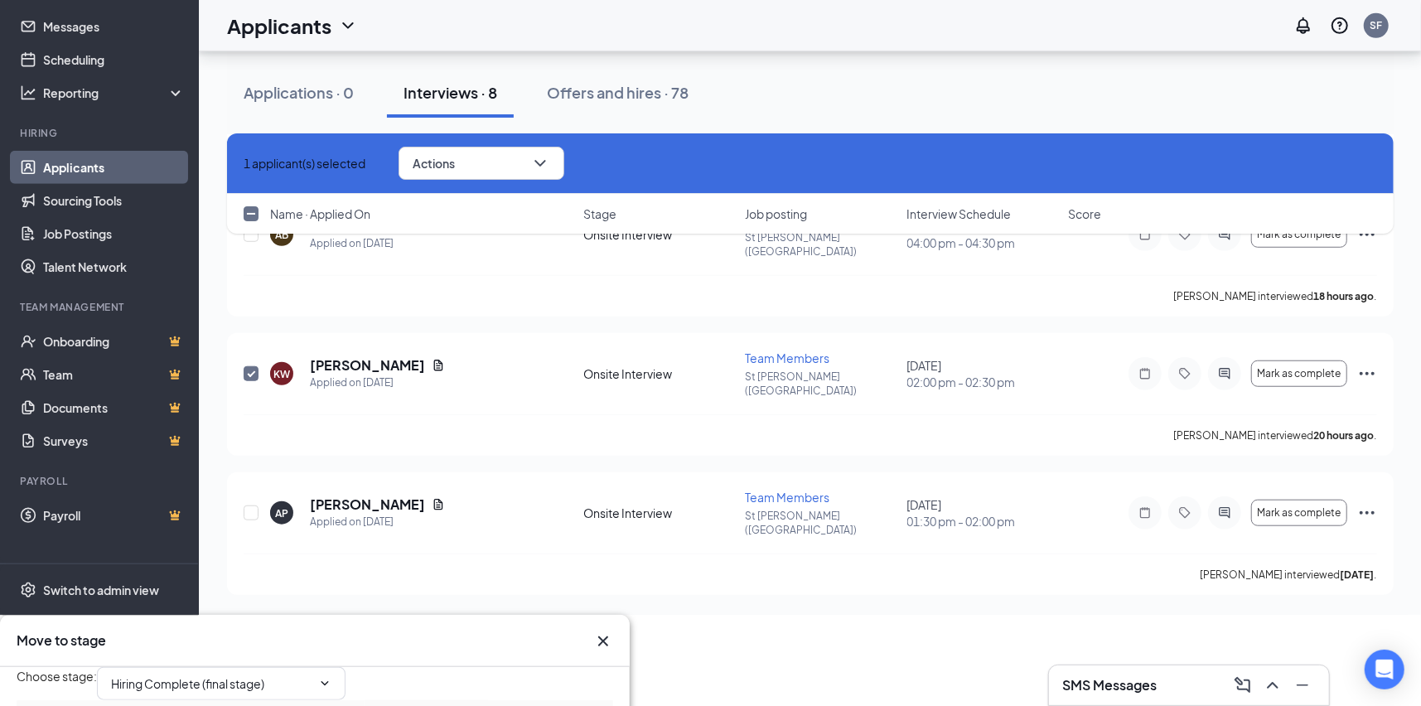
scroll to position [945, 0]
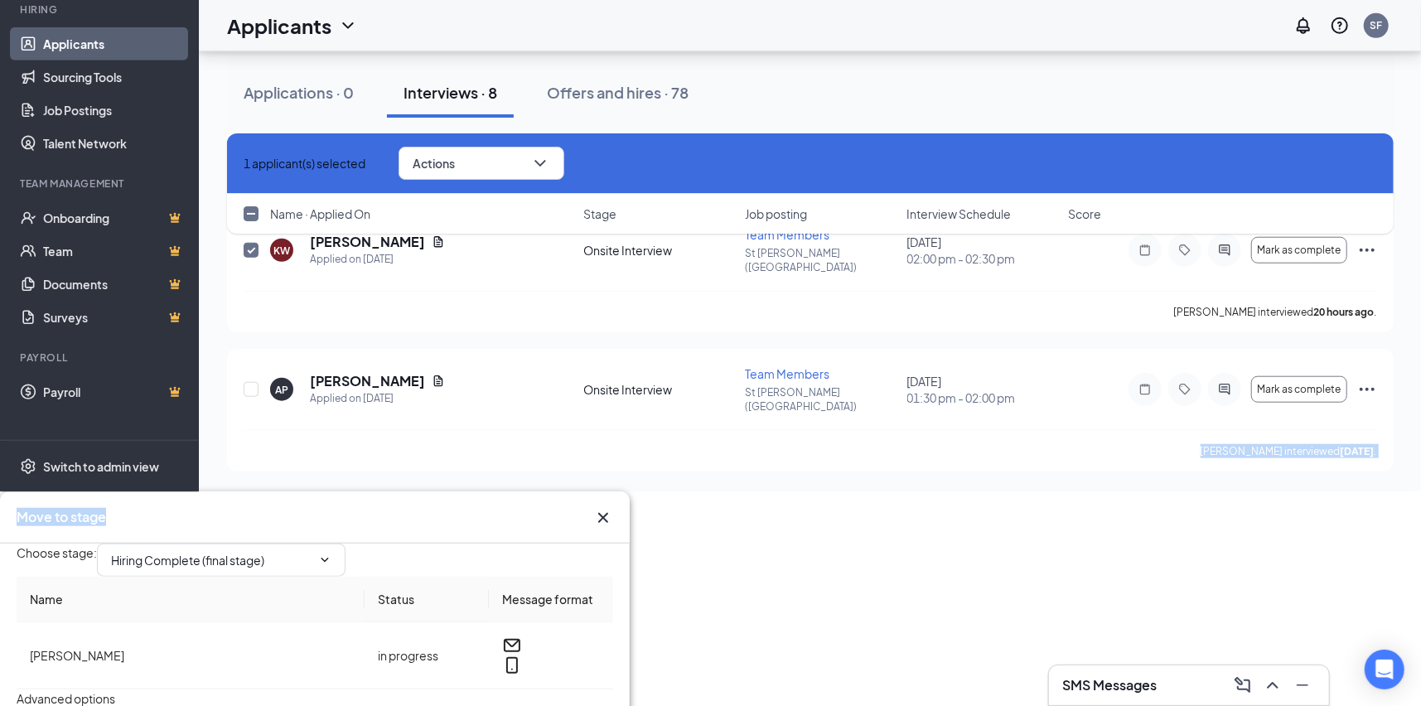
drag, startPoint x: 265, startPoint y: 415, endPoint x: 344, endPoint y: 384, distance: 84.8
drag, startPoint x: 344, startPoint y: 384, endPoint x: 330, endPoint y: 415, distance: 34.5
click at [330, 508] on div "Move to stage" at bounding box center [300, 517] width 567 height 18
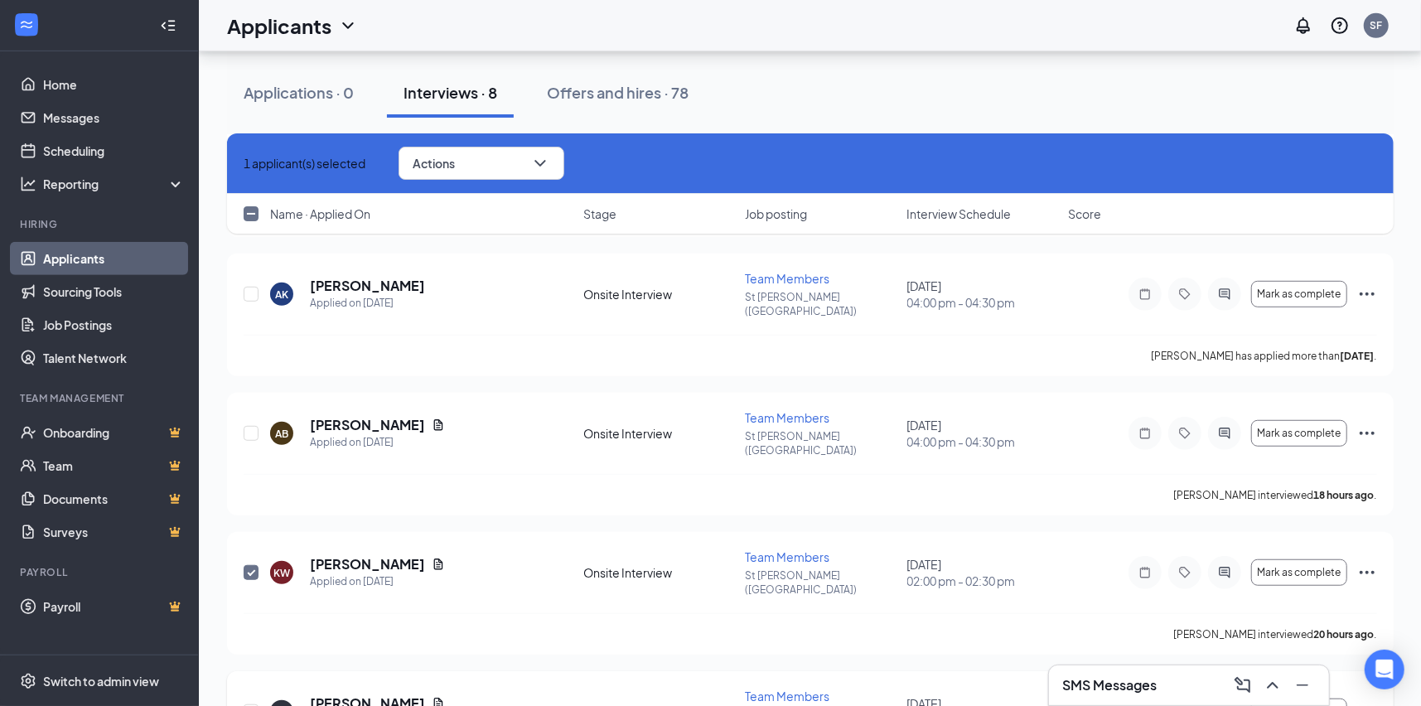
checkbox input "false"
